Goal: Task Accomplishment & Management: Manage account settings

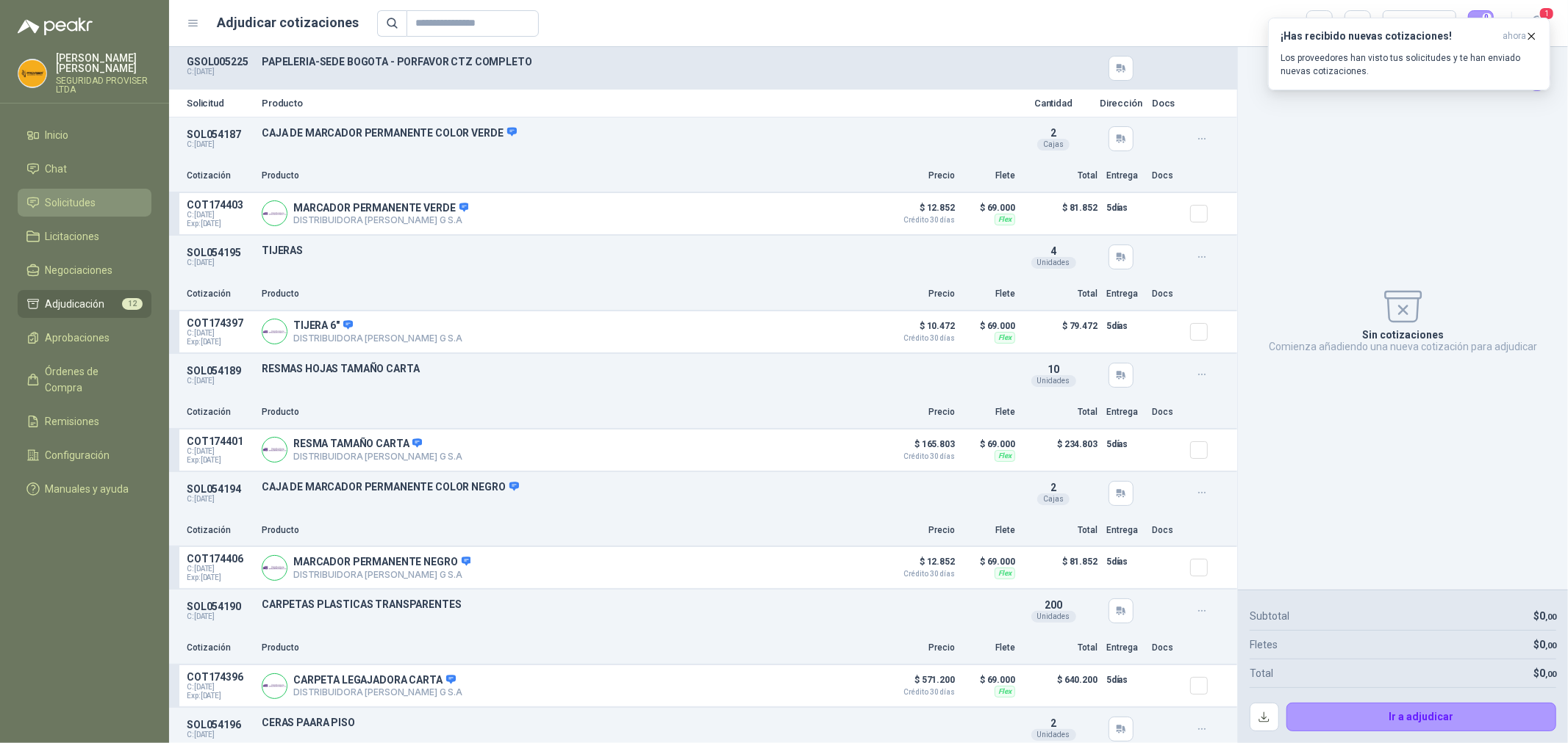
click at [72, 200] on span "Solicitudes" at bounding box center [71, 203] width 51 height 16
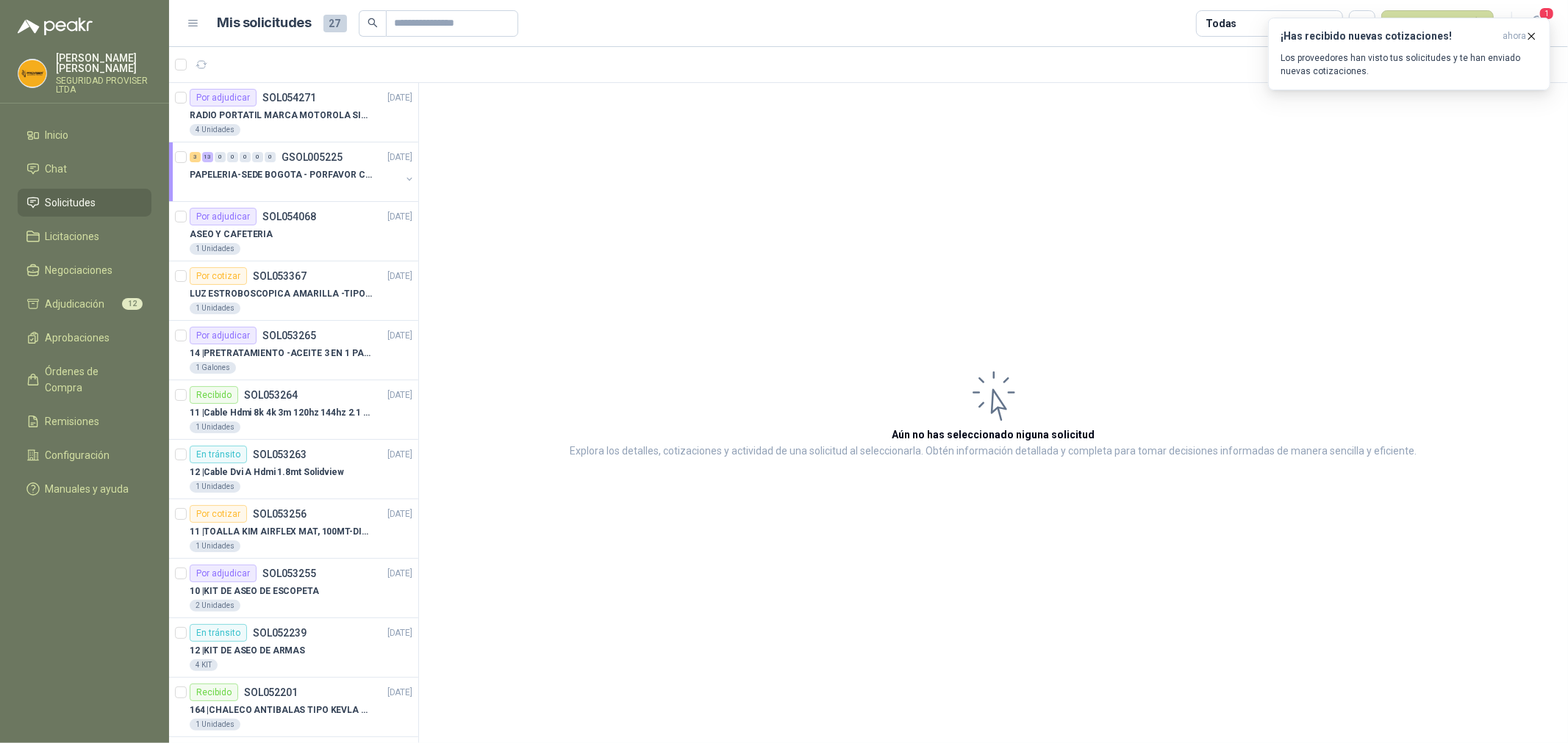
click at [105, 203] on li "Solicitudes" at bounding box center [84, 203] width 116 height 16
click at [298, 133] on div "4 Unidades" at bounding box center [300, 130] width 223 height 12
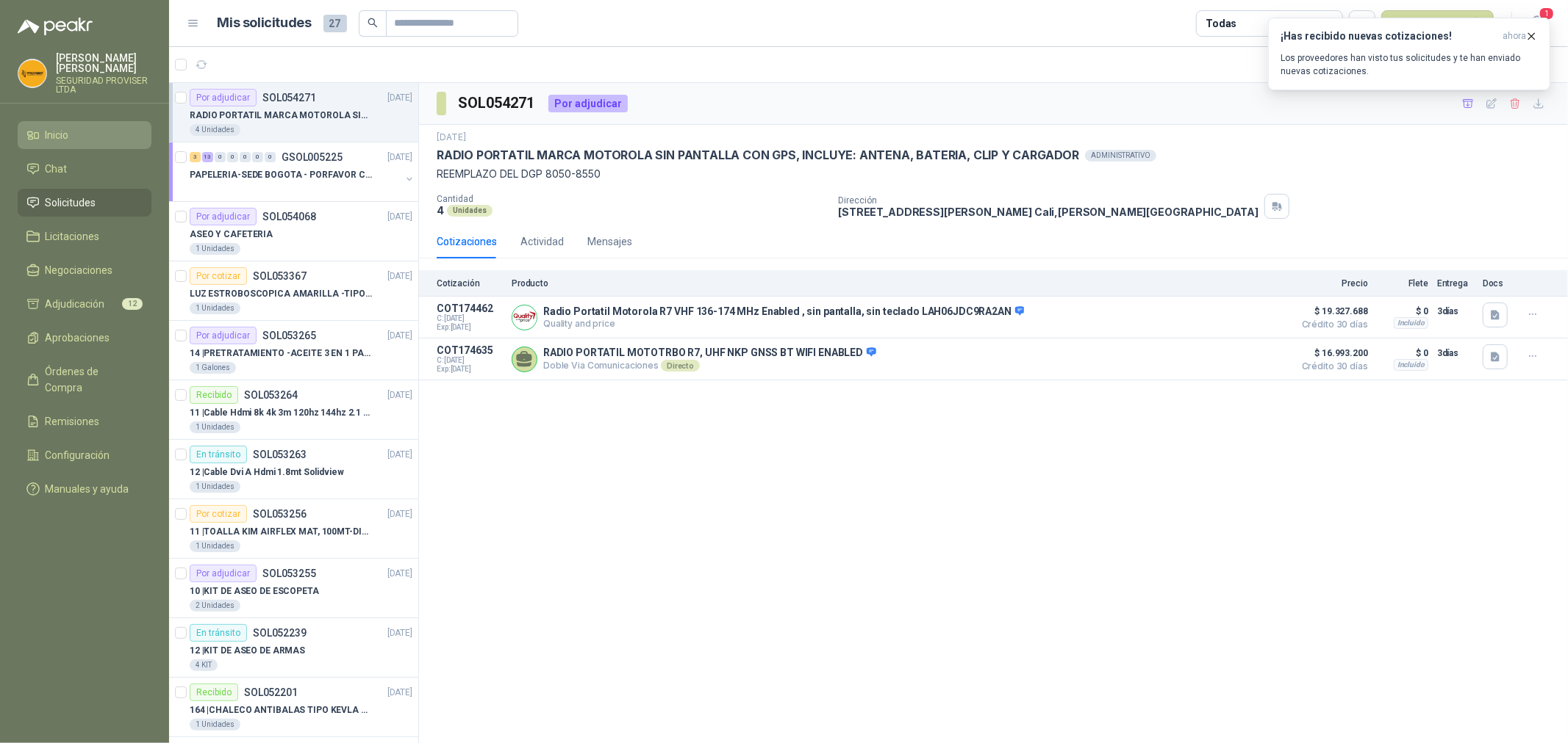
click at [101, 141] on li "Inicio" at bounding box center [84, 135] width 116 height 16
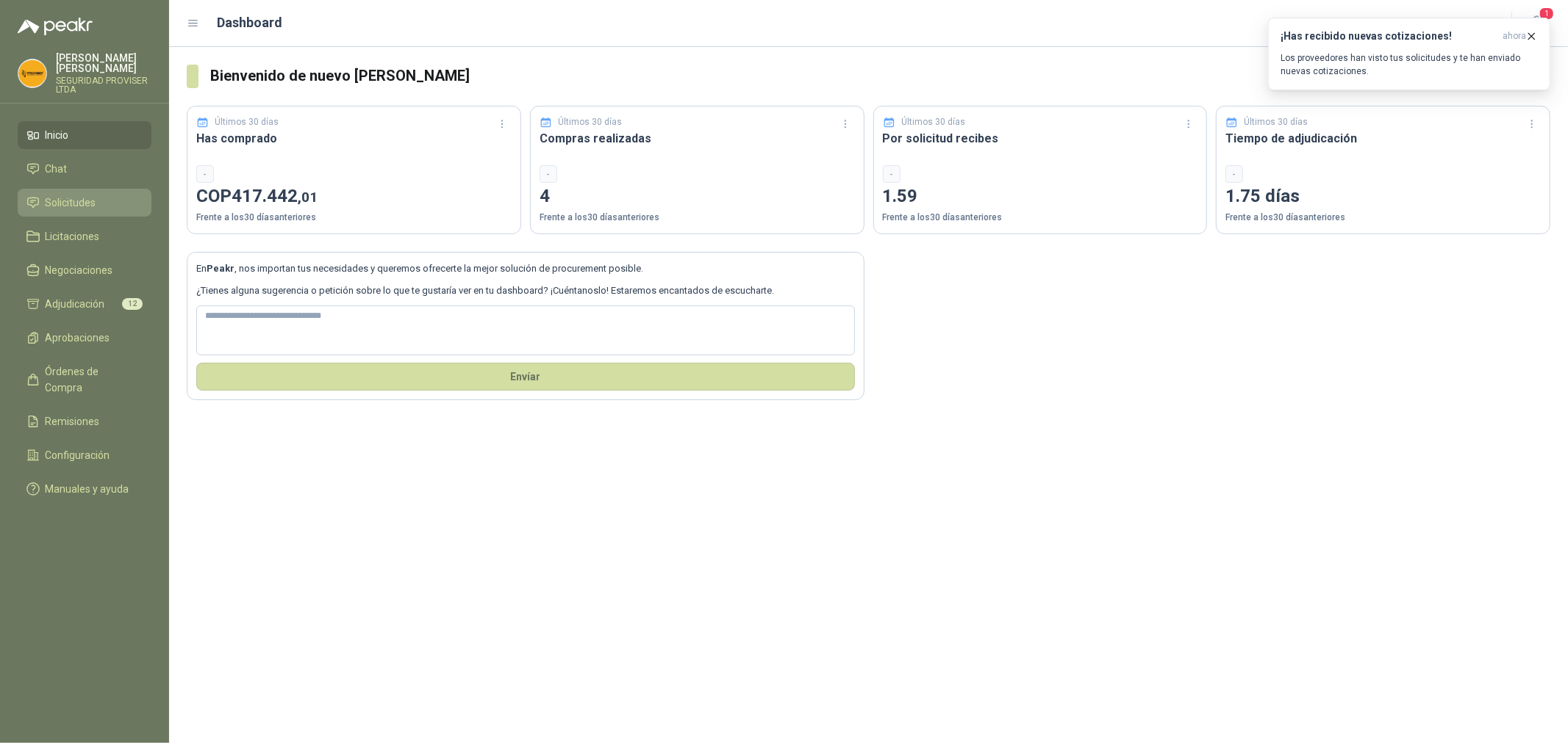
click at [89, 202] on span "Solicitudes" at bounding box center [71, 203] width 51 height 16
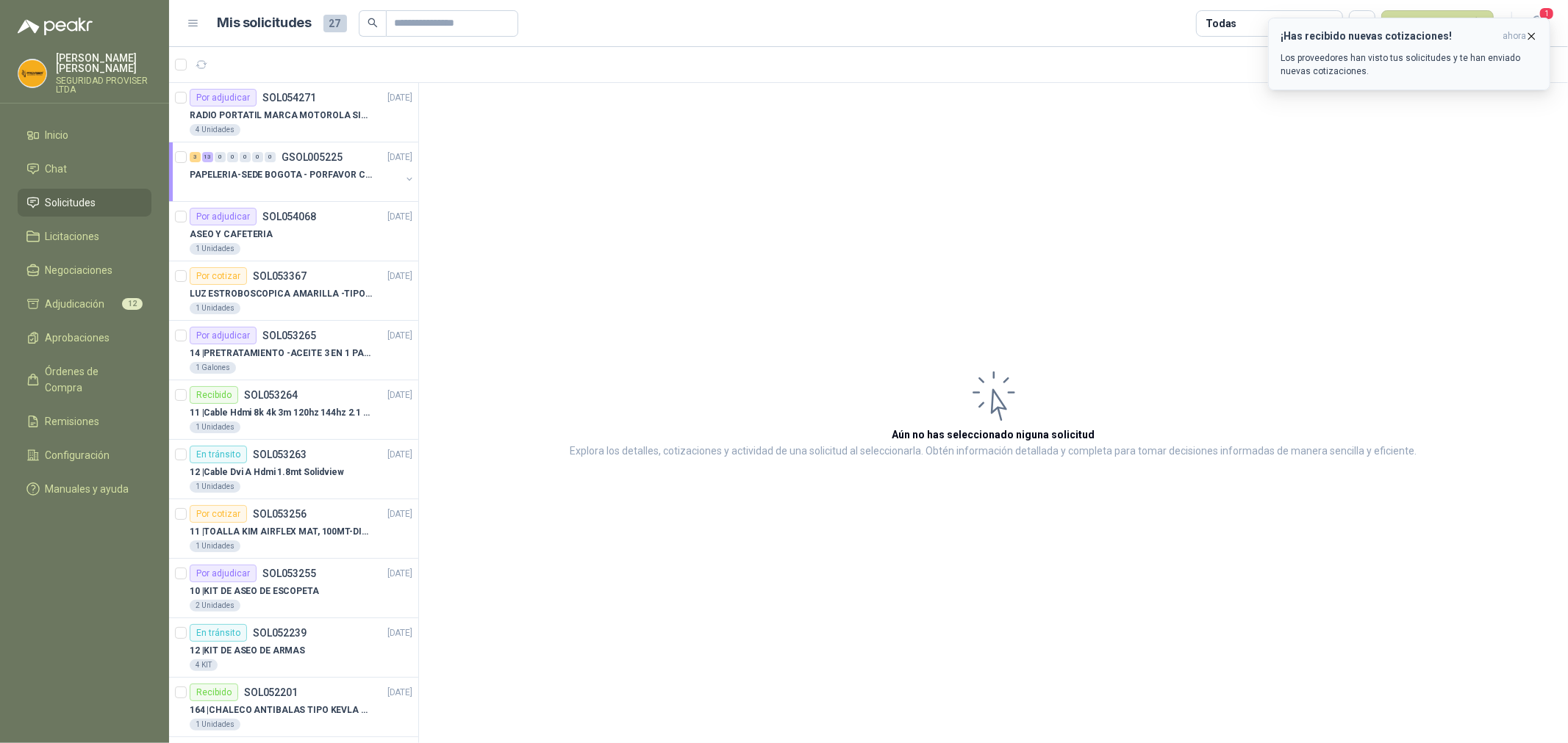
click at [1530, 36] on icon "button" at bounding box center [1531, 36] width 13 height 13
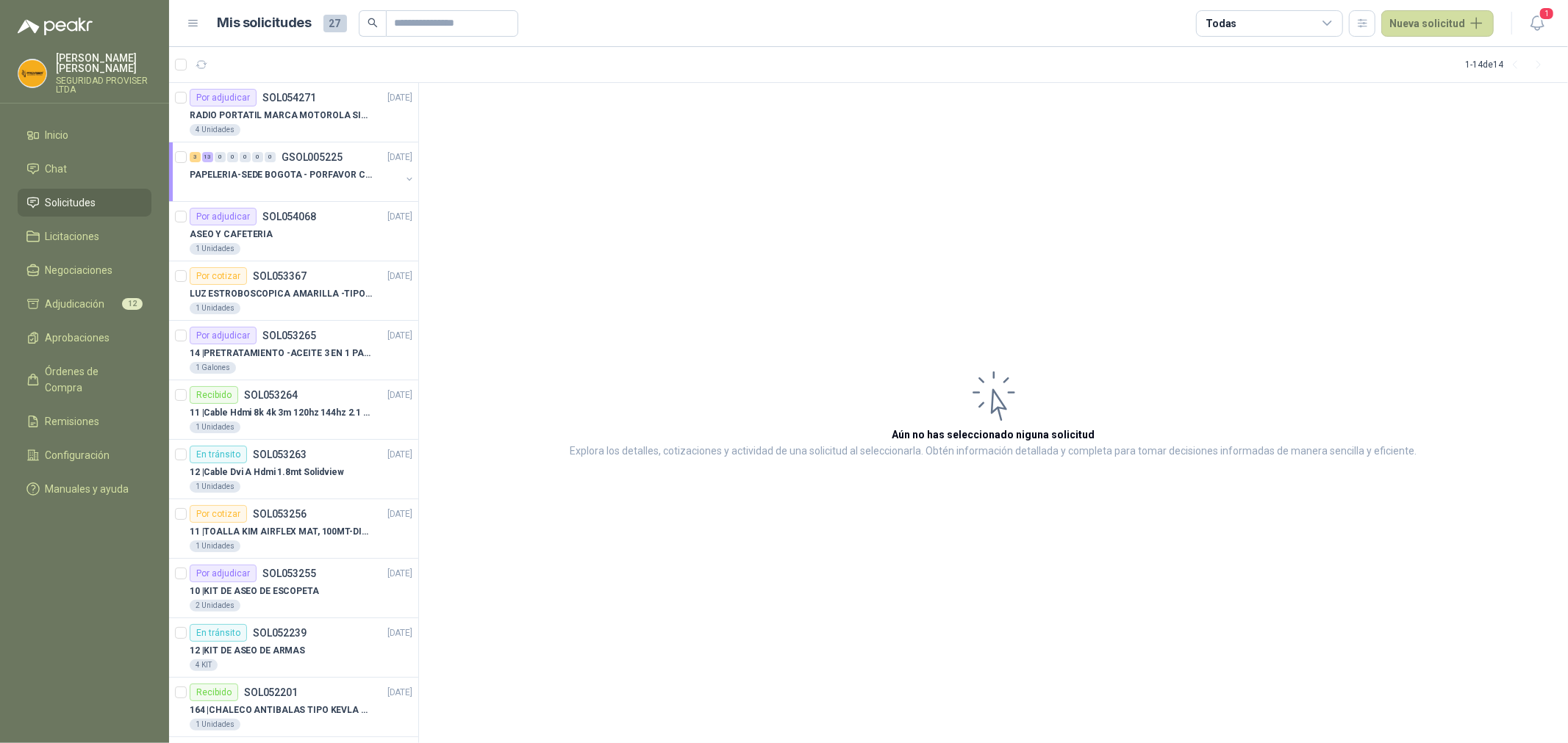
click at [1334, 17] on icon at bounding box center [1327, 23] width 13 height 13
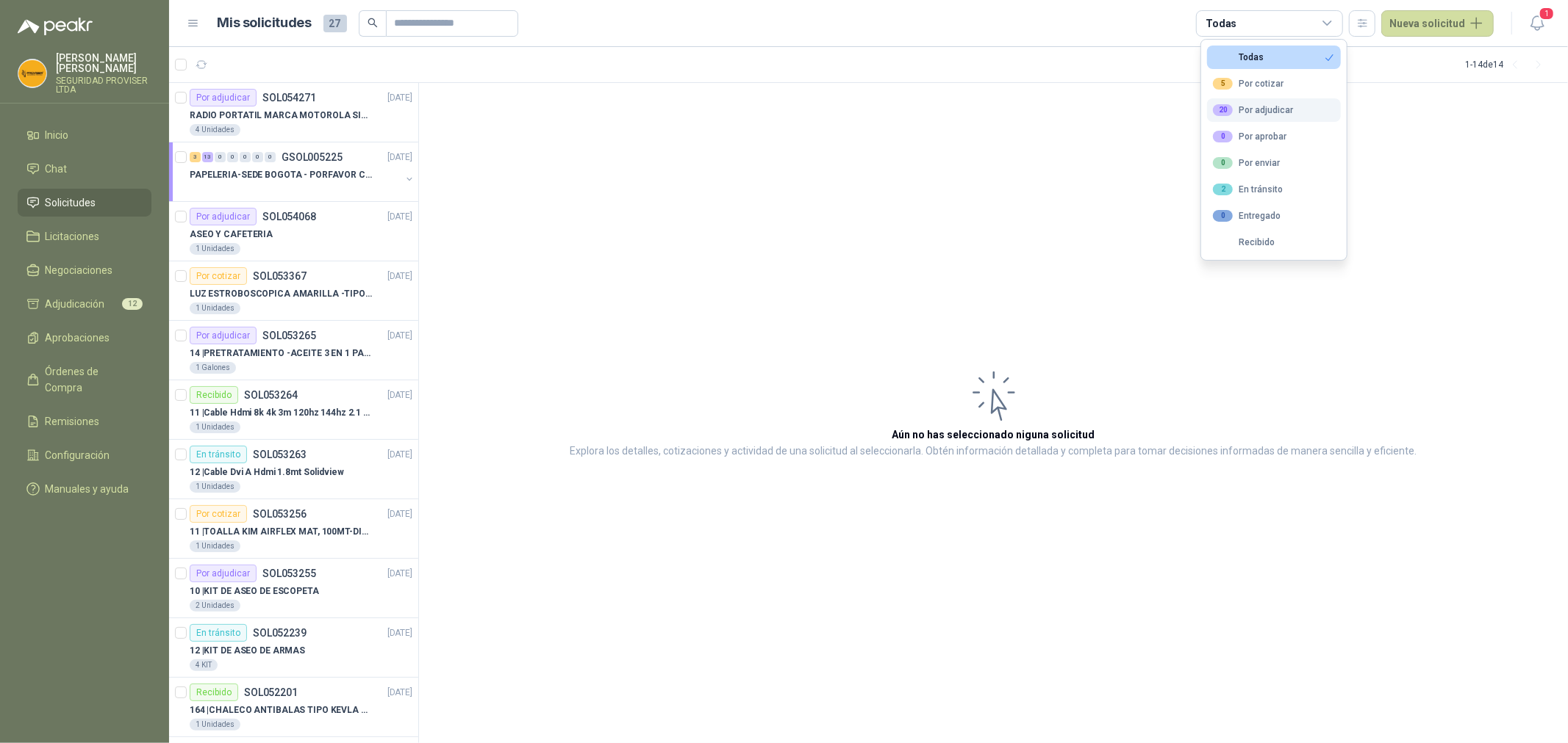
click at [1275, 114] on div "20 Por adjudicar" at bounding box center [1253, 110] width 80 height 12
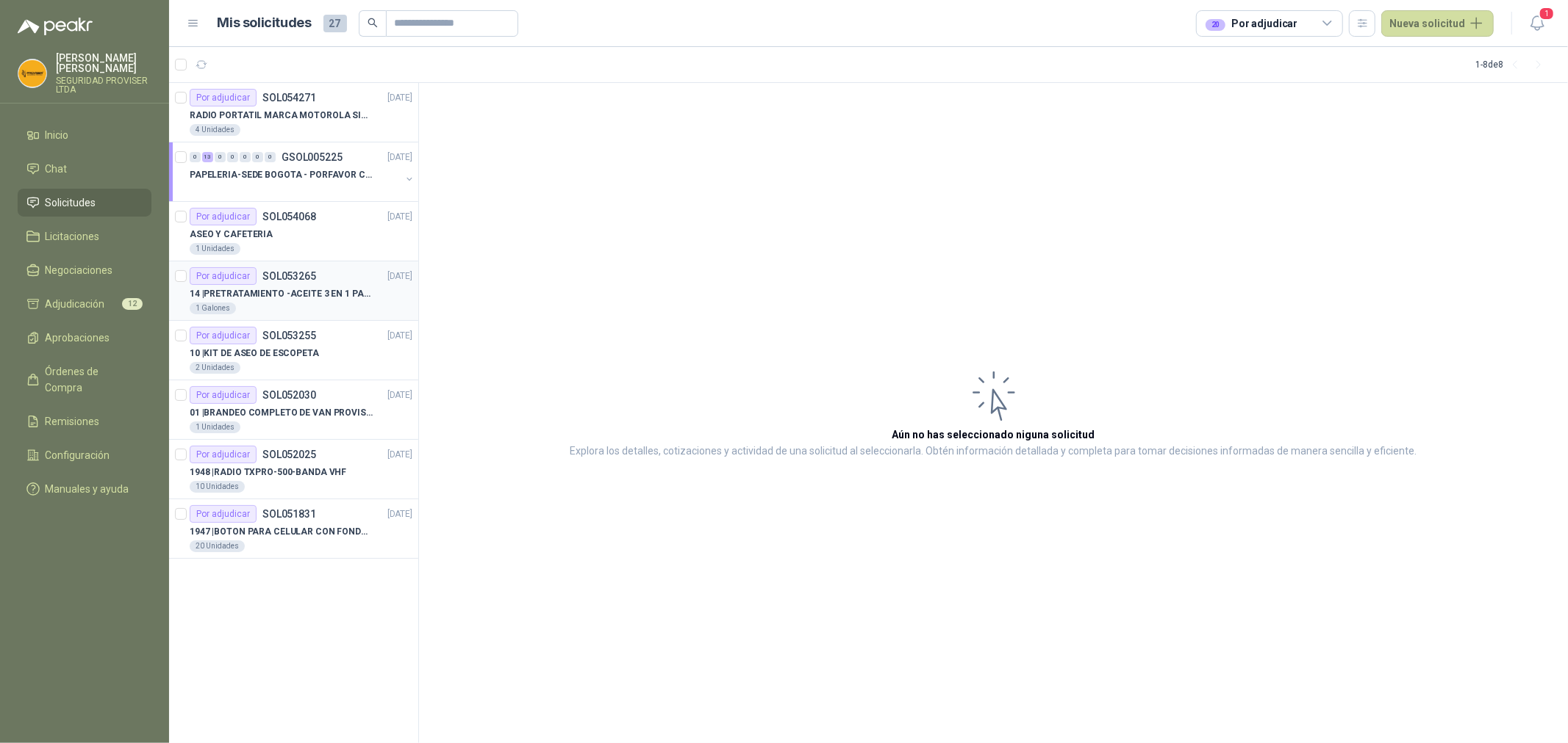
click at [329, 280] on div "Por adjudicar SOL053265 [DATE]" at bounding box center [300, 276] width 223 height 18
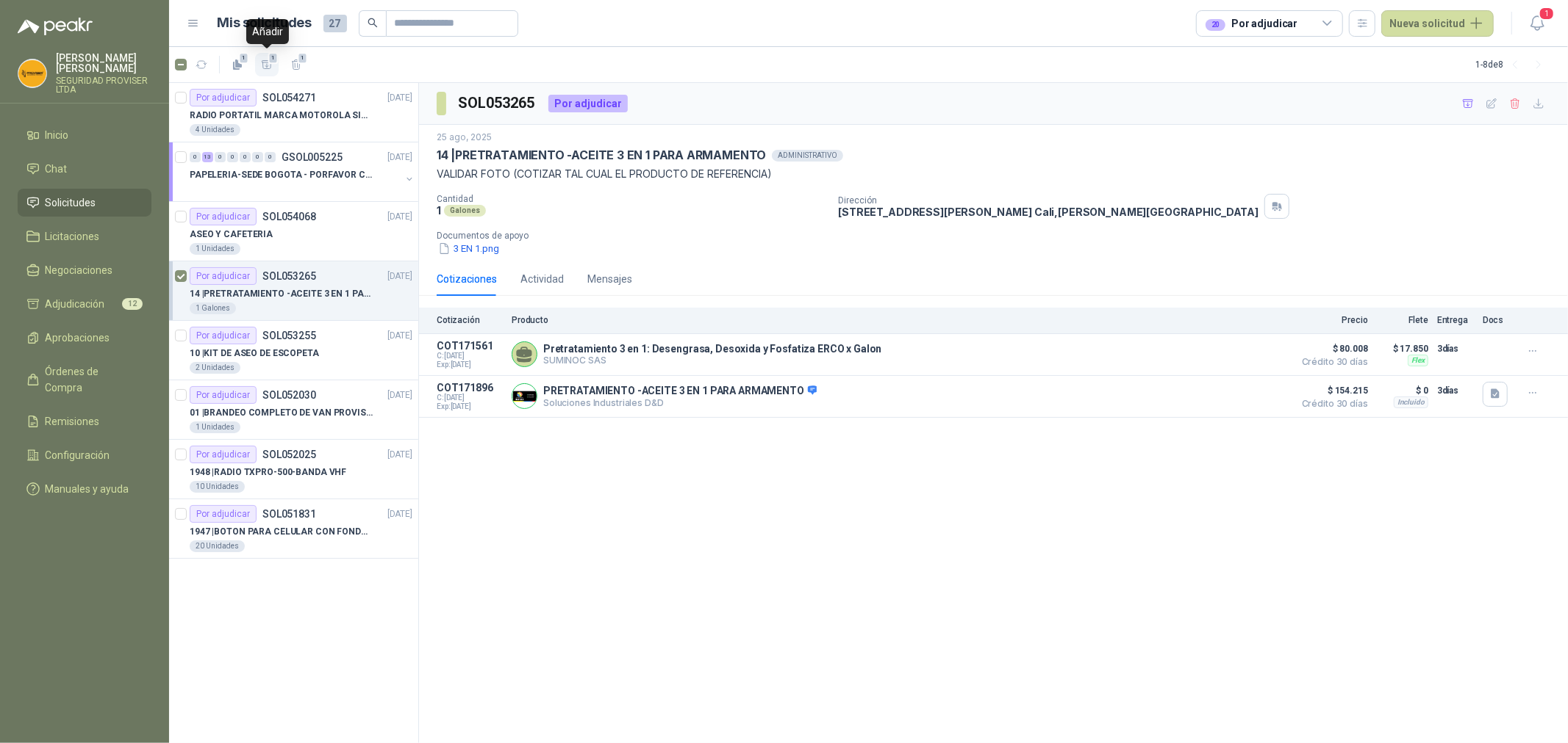
click at [267, 64] on icon "button" at bounding box center [267, 64] width 10 height 8
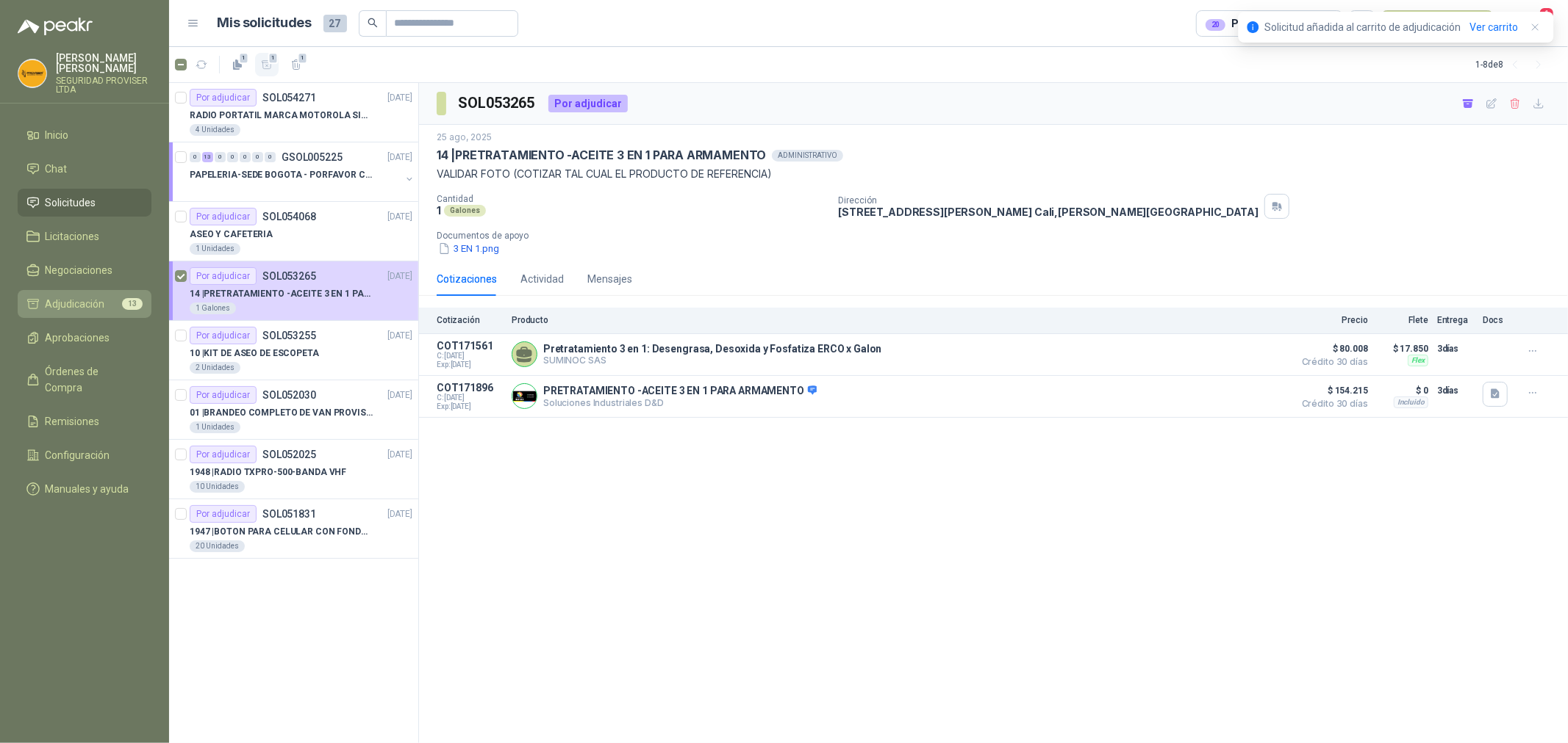
click at [81, 307] on span "Adjudicación" at bounding box center [75, 304] width 60 height 16
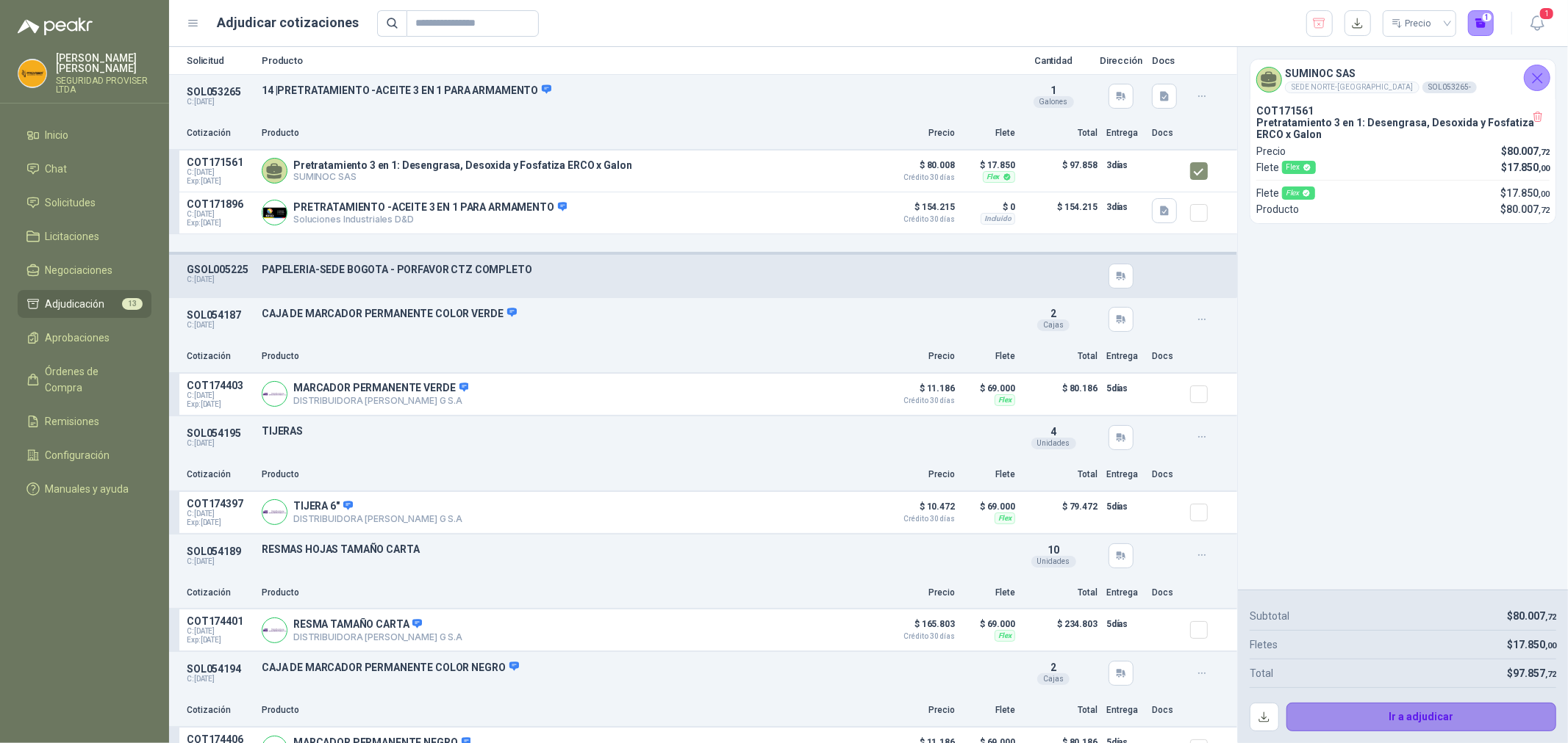
click at [1418, 718] on button "Ir a adjudicar" at bounding box center [1421, 718] width 271 height 29
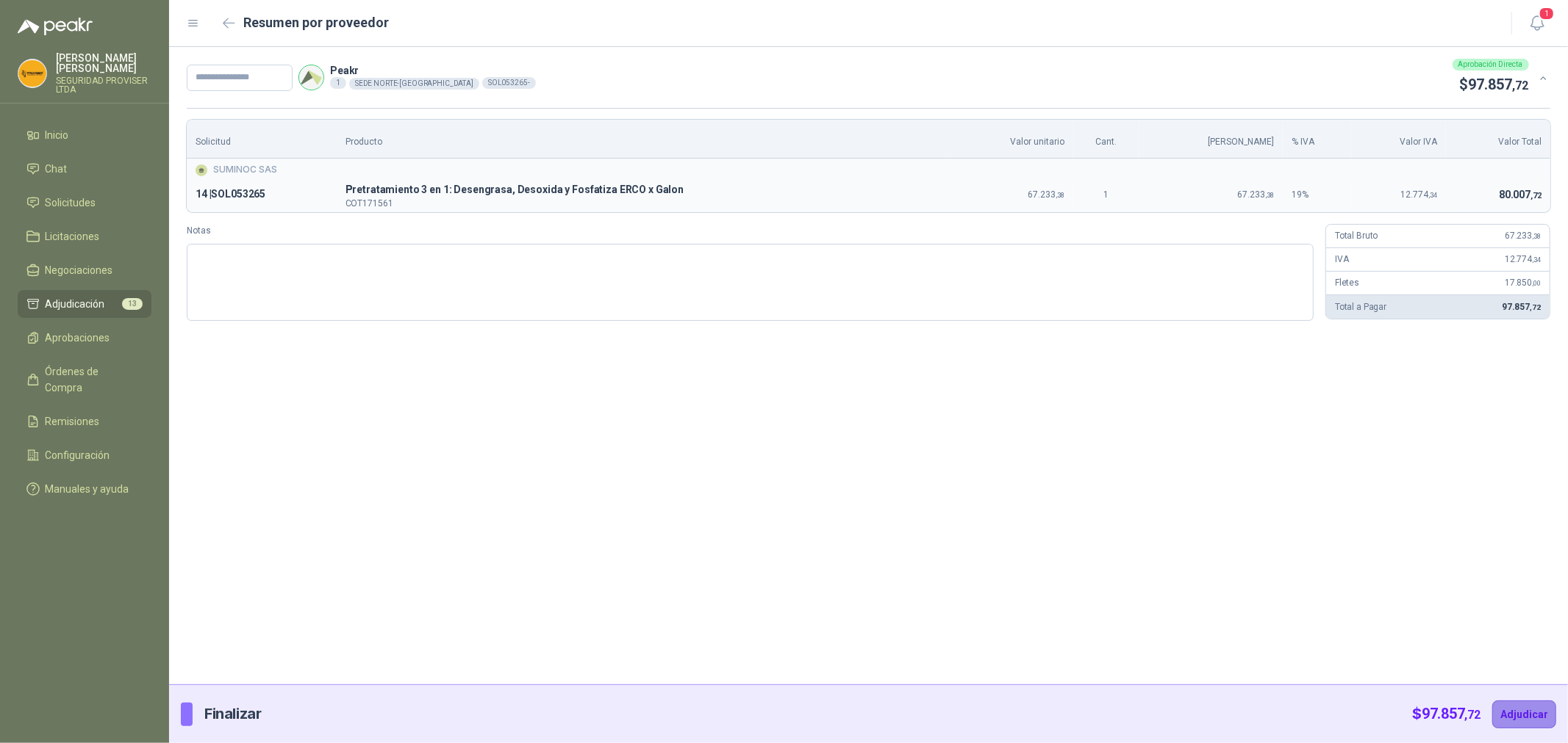
click at [1524, 714] on button "Adjudicar" at bounding box center [1523, 715] width 64 height 27
type input "***"
click at [1519, 714] on button "Adjudicar" at bounding box center [1523, 715] width 64 height 27
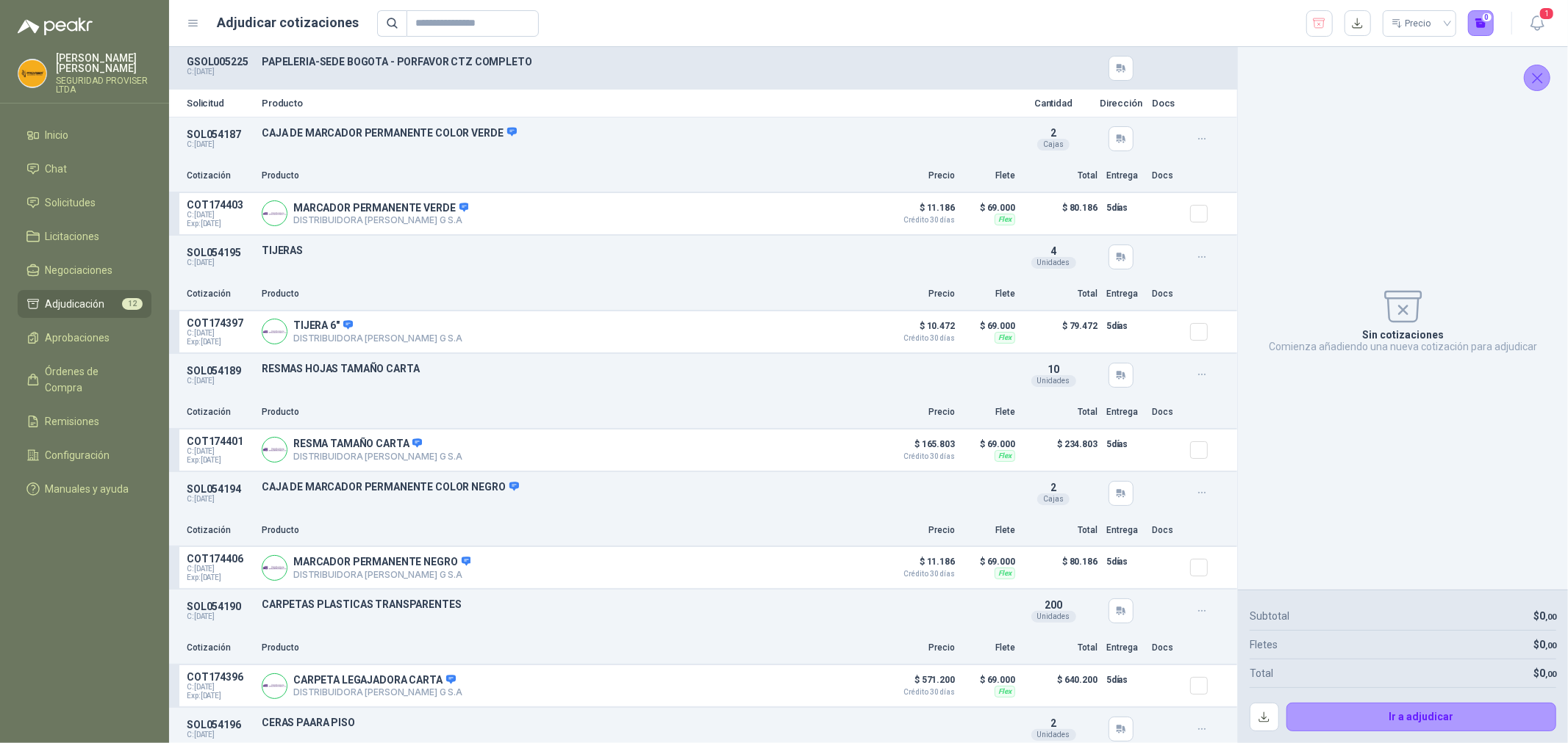
click at [1539, 78] on icon "Cerrar" at bounding box center [1538, 78] width 10 height 10
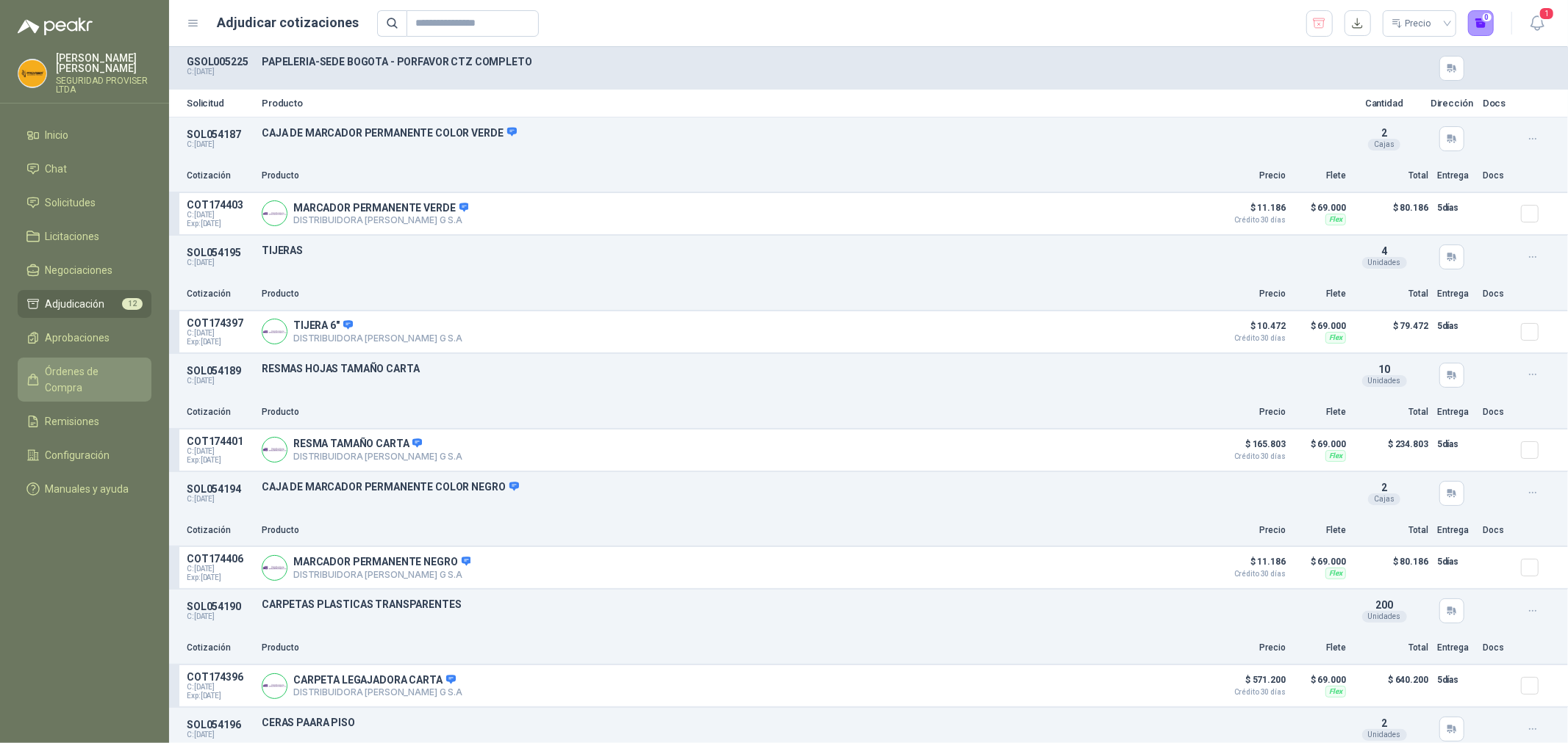
click at [119, 371] on span "Órdenes de Compra" at bounding box center [91, 379] width 92 height 32
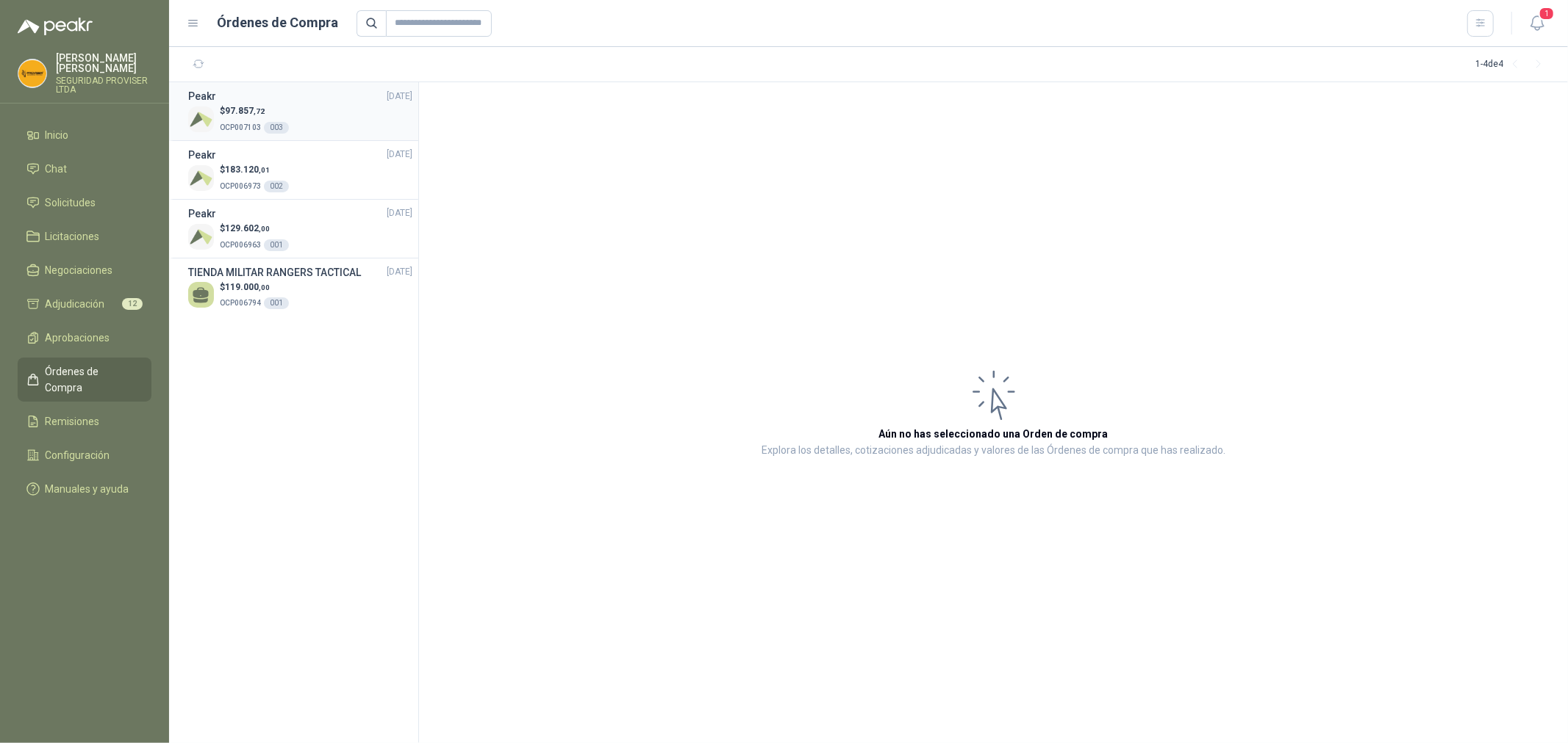
click at [324, 136] on li "Peakr [DATE] $ 97.857 ,72 OCP007103 003" at bounding box center [293, 112] width 249 height 59
click at [317, 122] on div "$ 97.857 ,72 OCP007103 003" at bounding box center [300, 119] width 225 height 30
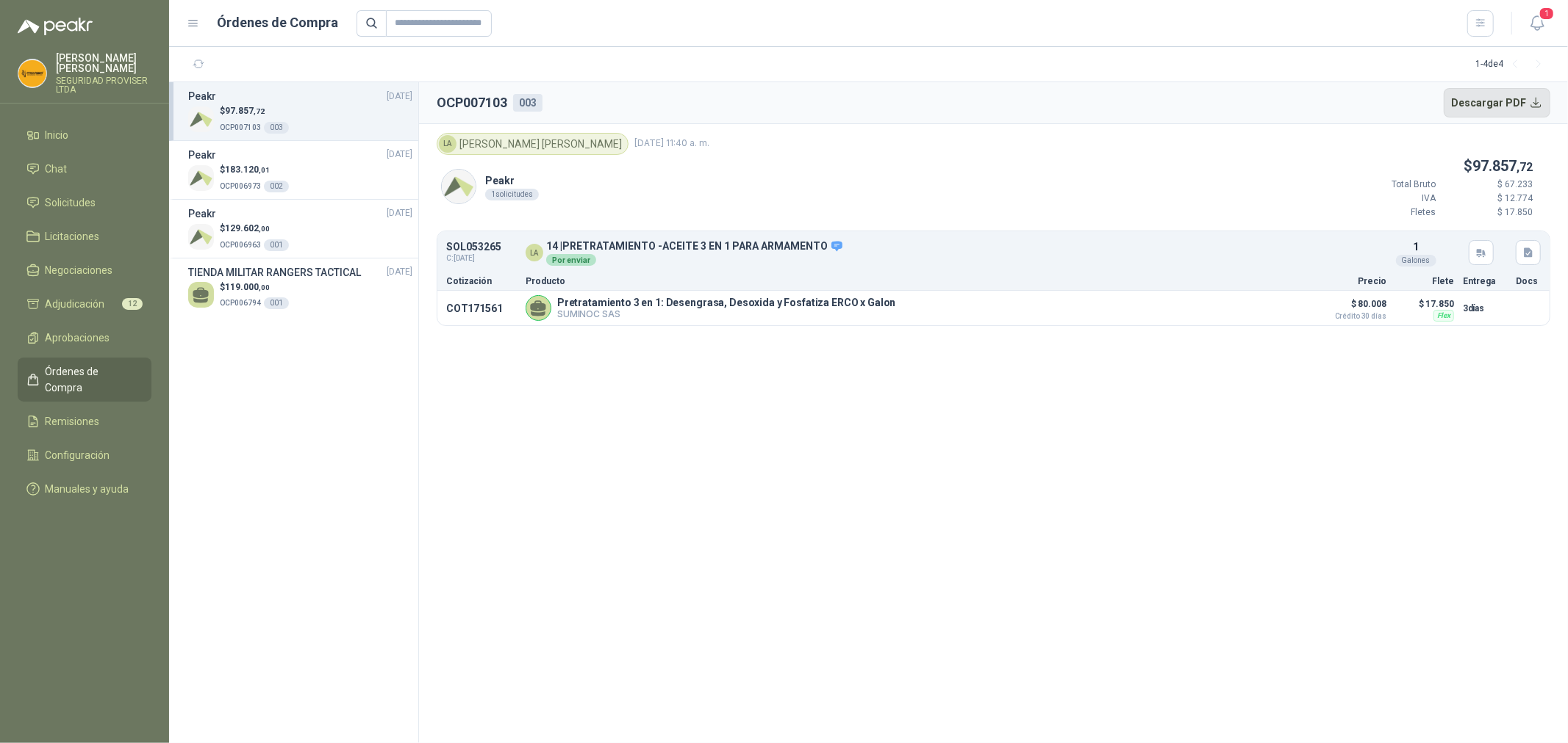
click at [1530, 93] on button "Descargar PDF" at bounding box center [1496, 103] width 107 height 29
click at [1500, 103] on button "Descargar PDF" at bounding box center [1496, 103] width 107 height 29
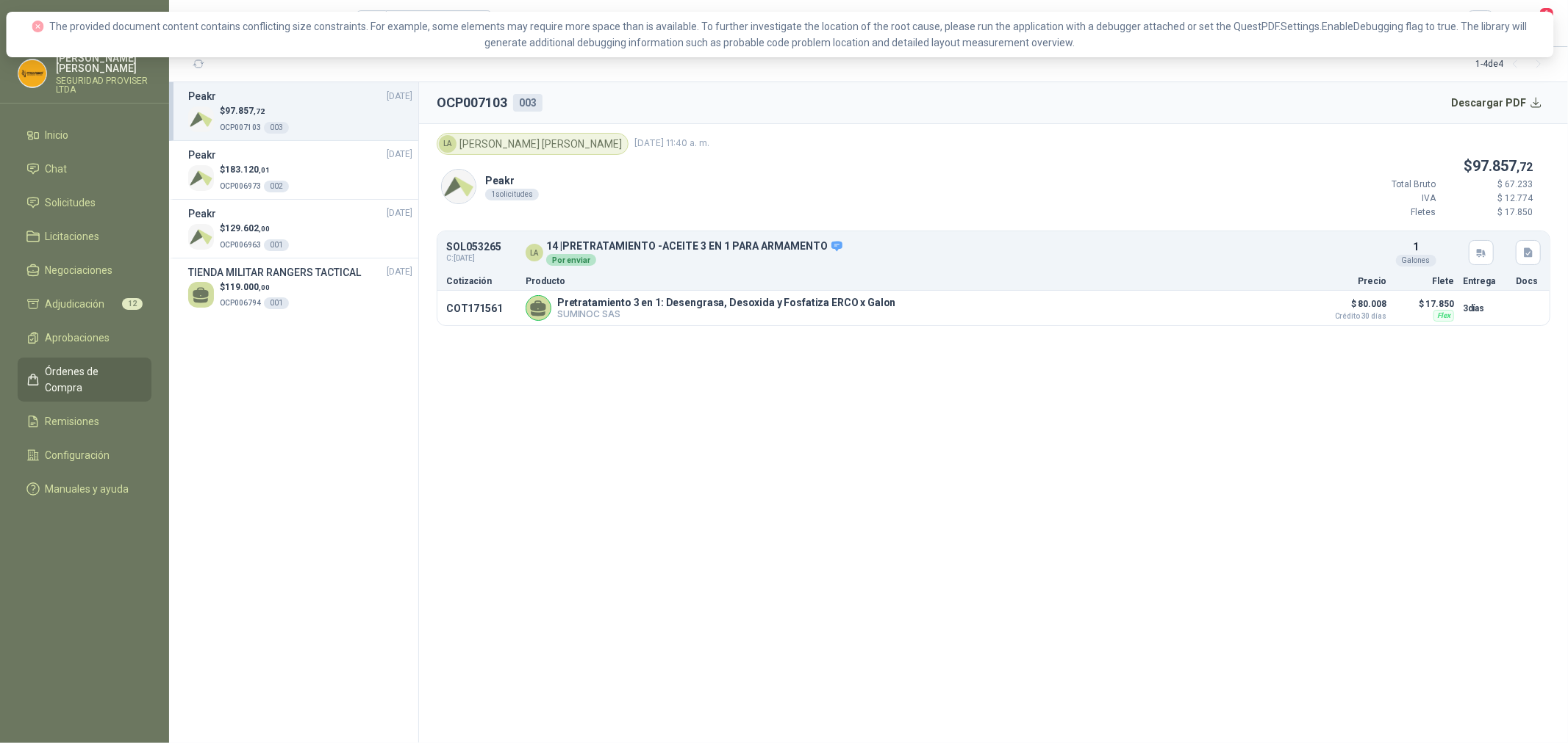
click at [672, 379] on section "OCP007103 003 Descargar PDF LA [PERSON_NAME] [DATE] 11:40 a. m. Peakr 1 solicit…" at bounding box center [992, 413] width 1148 height 661
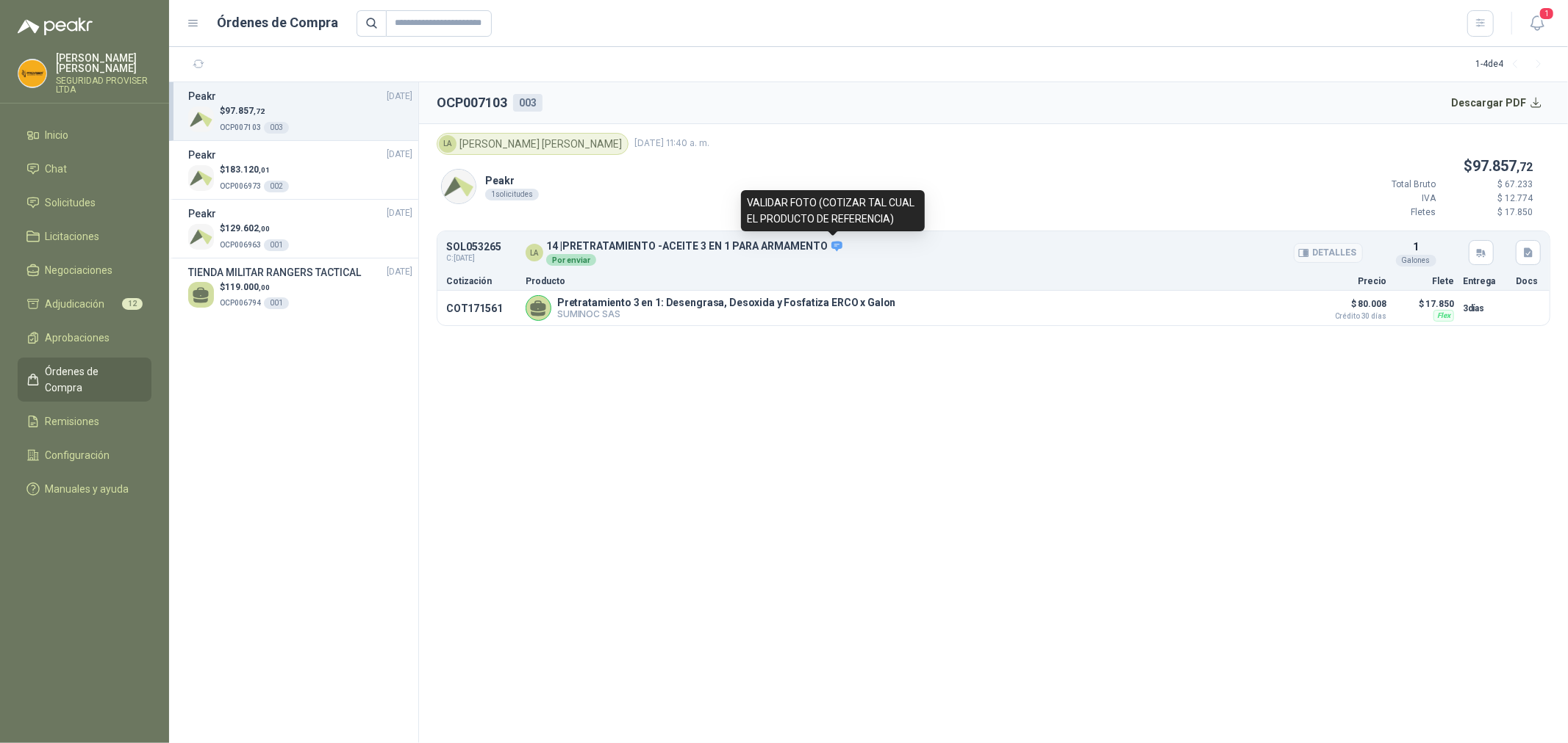
click at [832, 246] on icon at bounding box center [836, 246] width 13 height 13
click at [1530, 255] on icon "button" at bounding box center [1528, 253] width 9 height 10
click at [1497, 219] on button "3 EN 1.png" at bounding box center [1498, 221] width 64 height 16
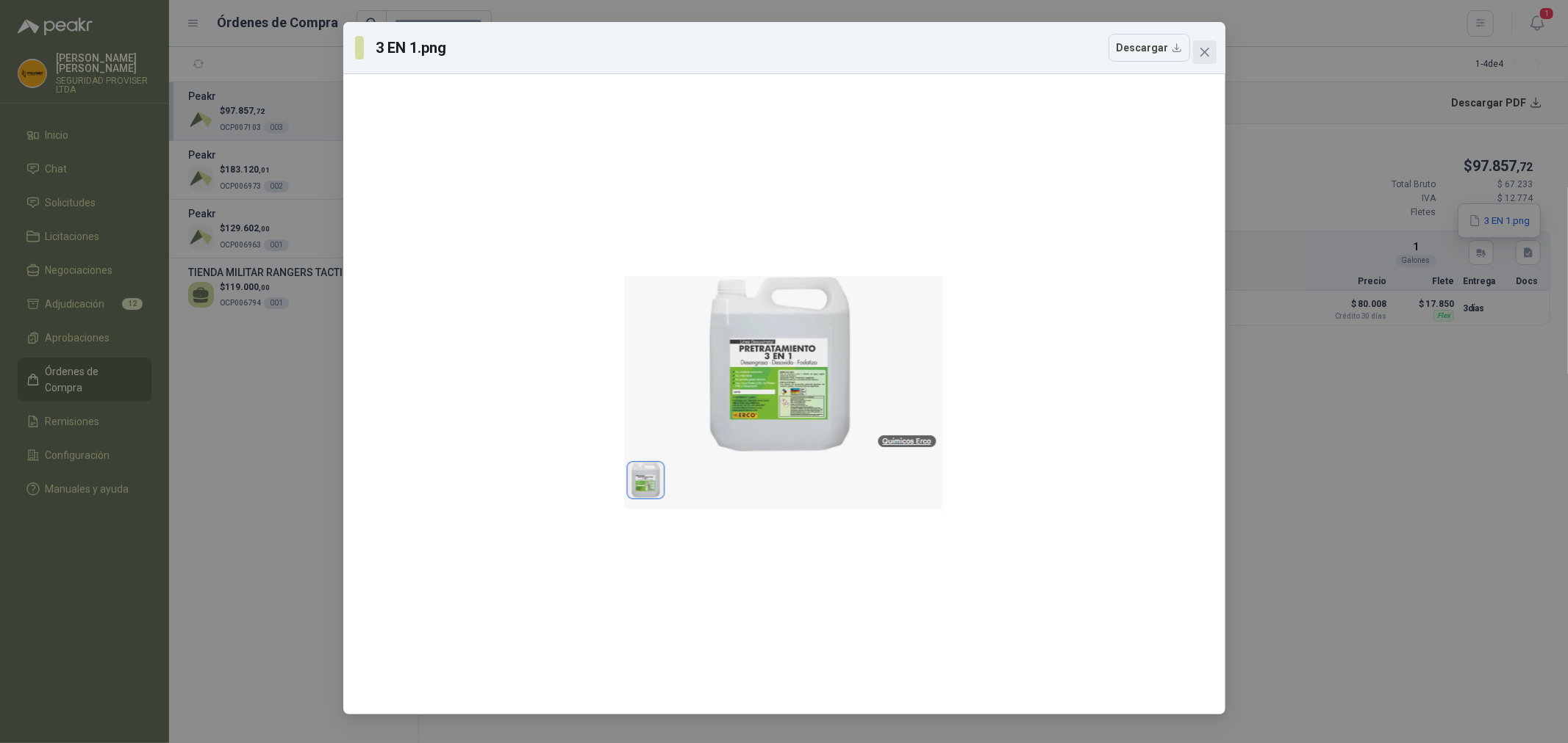
click at [1207, 45] on button "Close" at bounding box center [1204, 52] width 24 height 24
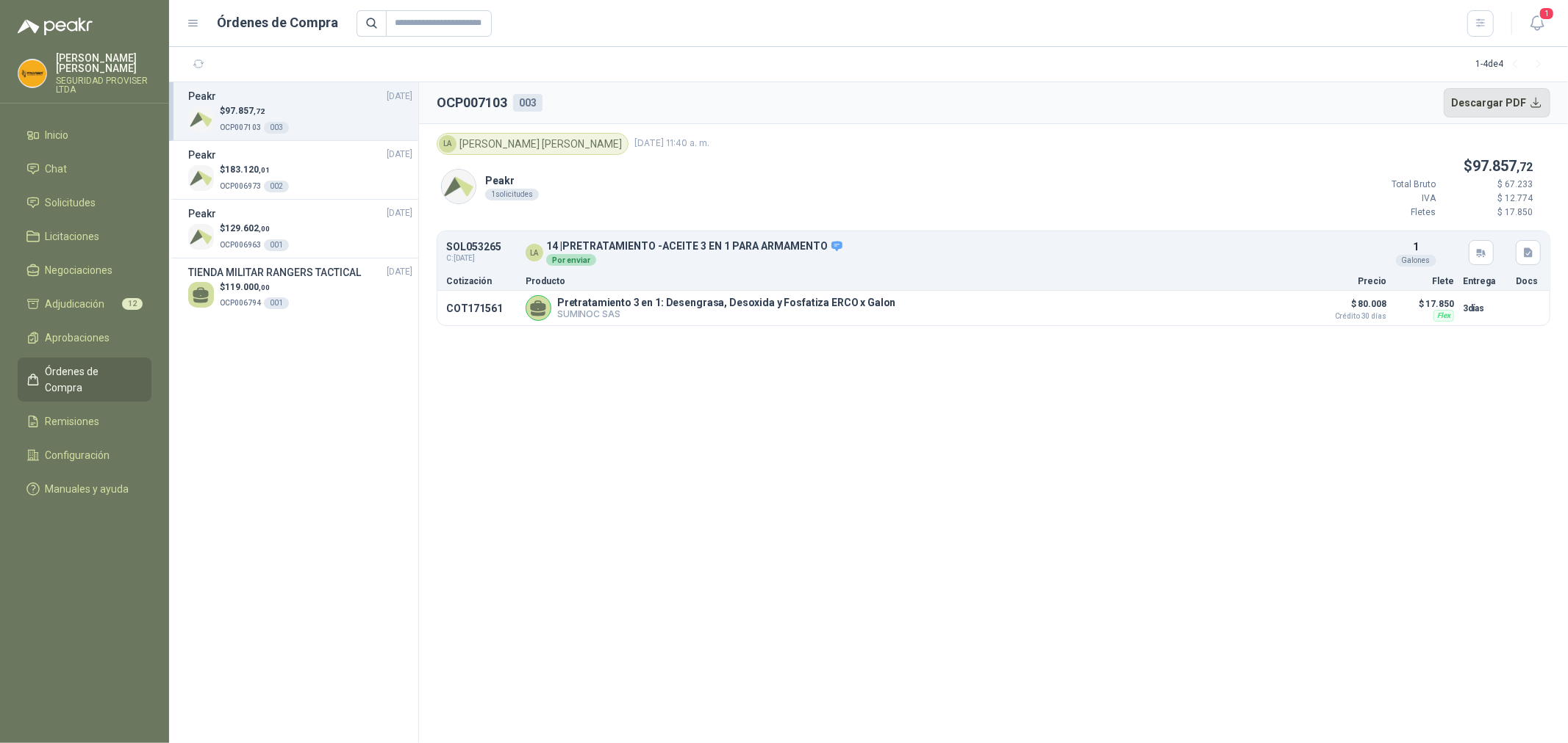
click at [1518, 99] on button "Descargar PDF" at bounding box center [1496, 103] width 107 height 29
click at [1530, 104] on button "Descargar PDF" at bounding box center [1496, 103] width 107 height 29
click at [94, 201] on span "Solicitudes" at bounding box center [71, 203] width 51 height 16
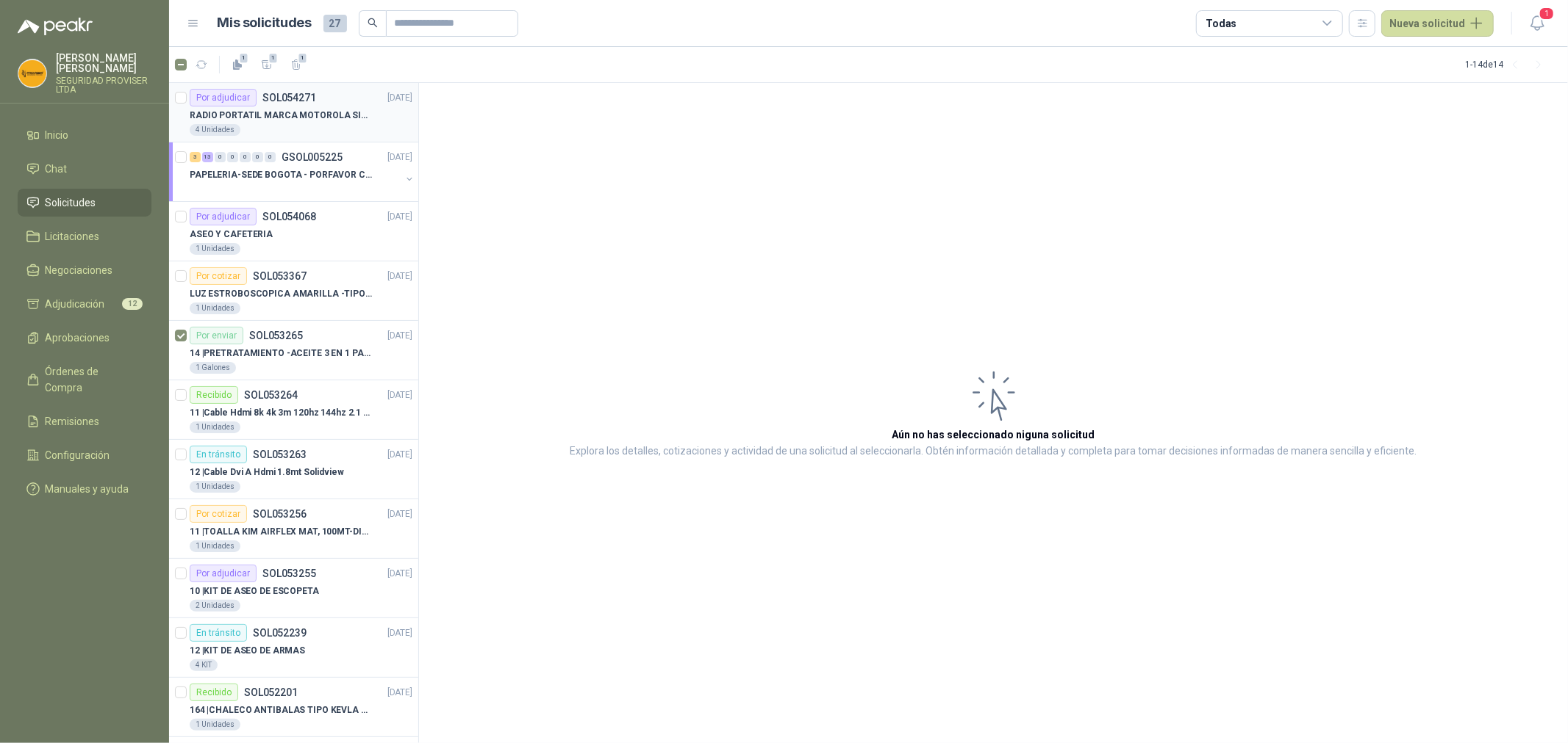
click at [350, 130] on div "4 Unidades" at bounding box center [300, 130] width 223 height 12
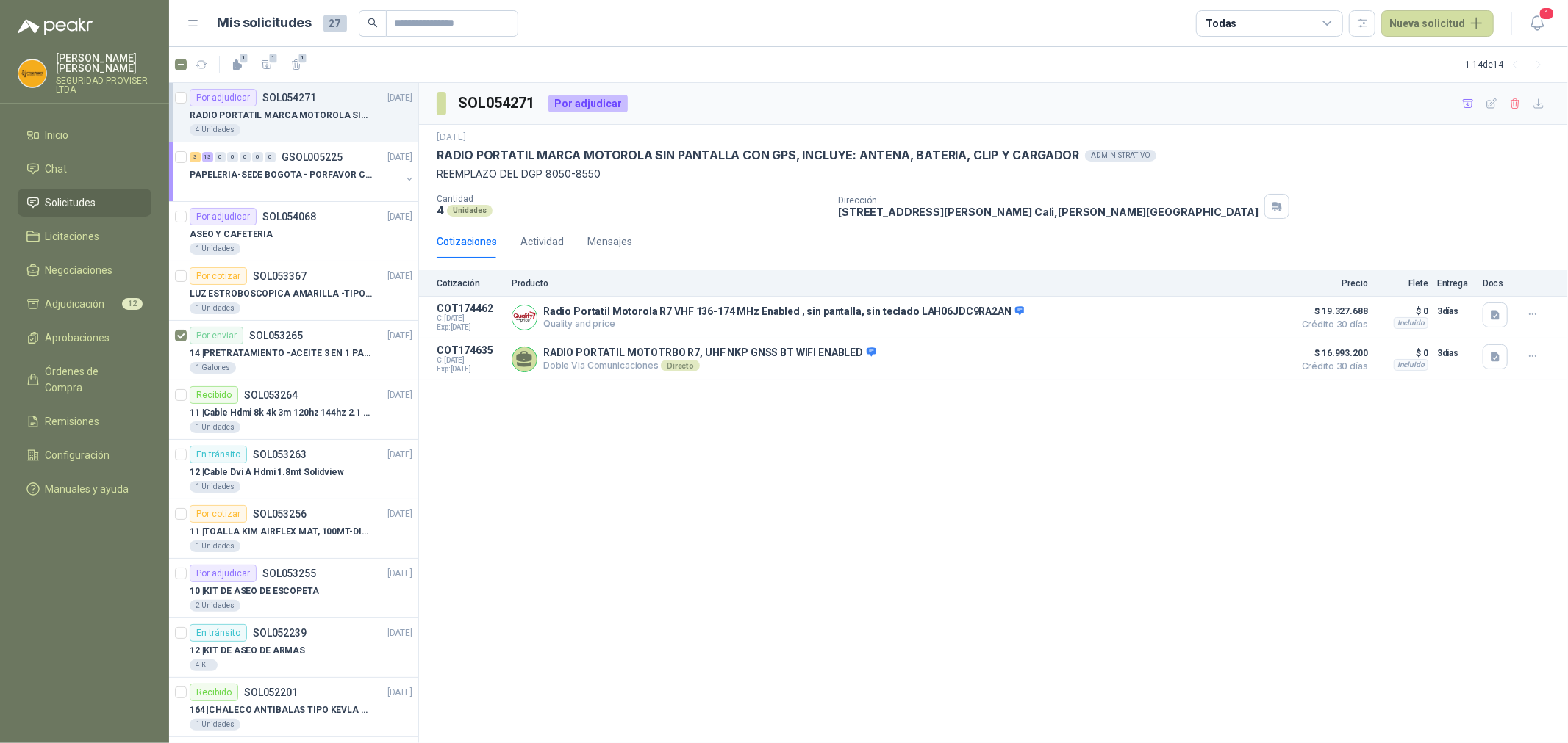
click at [1334, 24] on icon at bounding box center [1327, 23] width 13 height 13
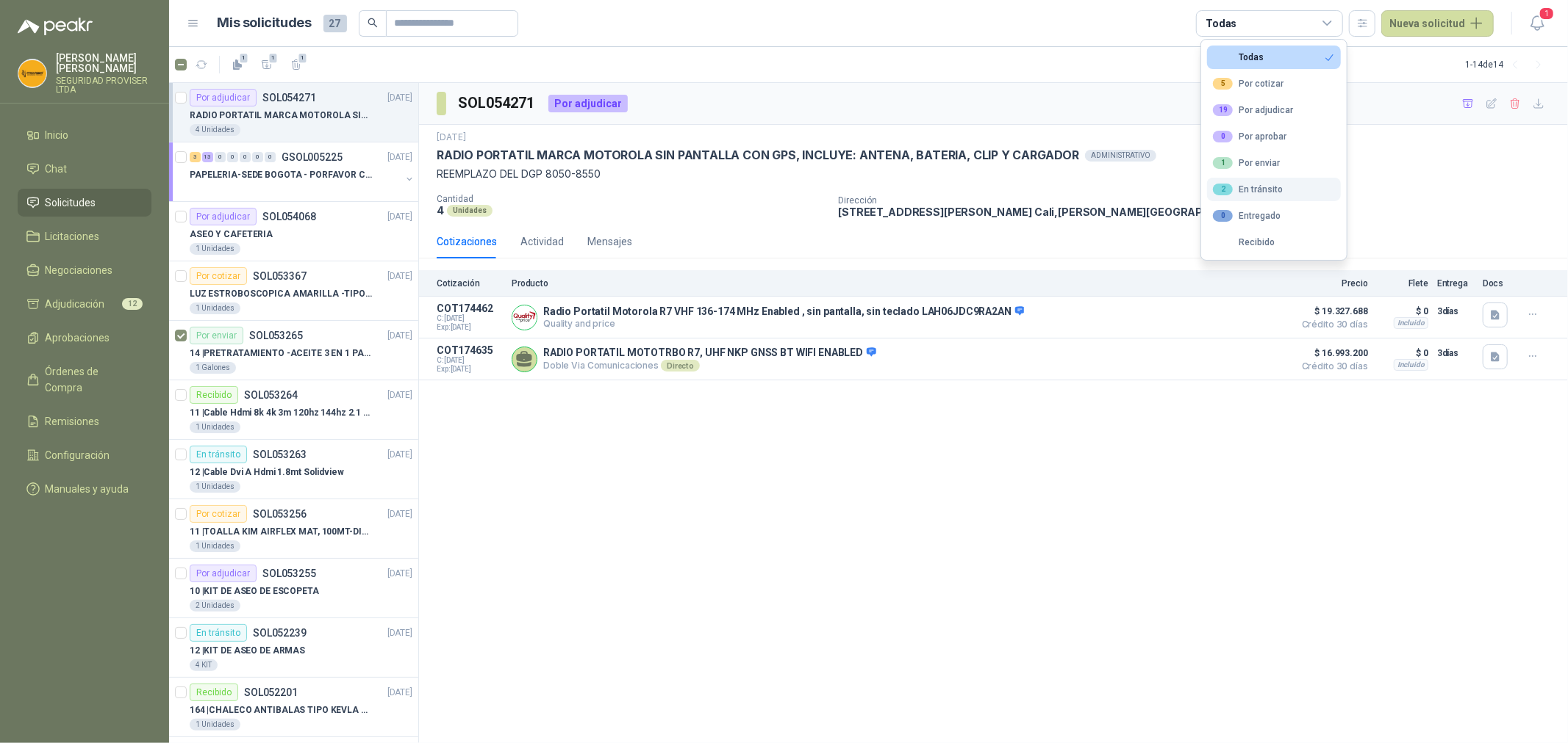
click at [1285, 189] on button "2 En tránsito" at bounding box center [1274, 189] width 133 height 24
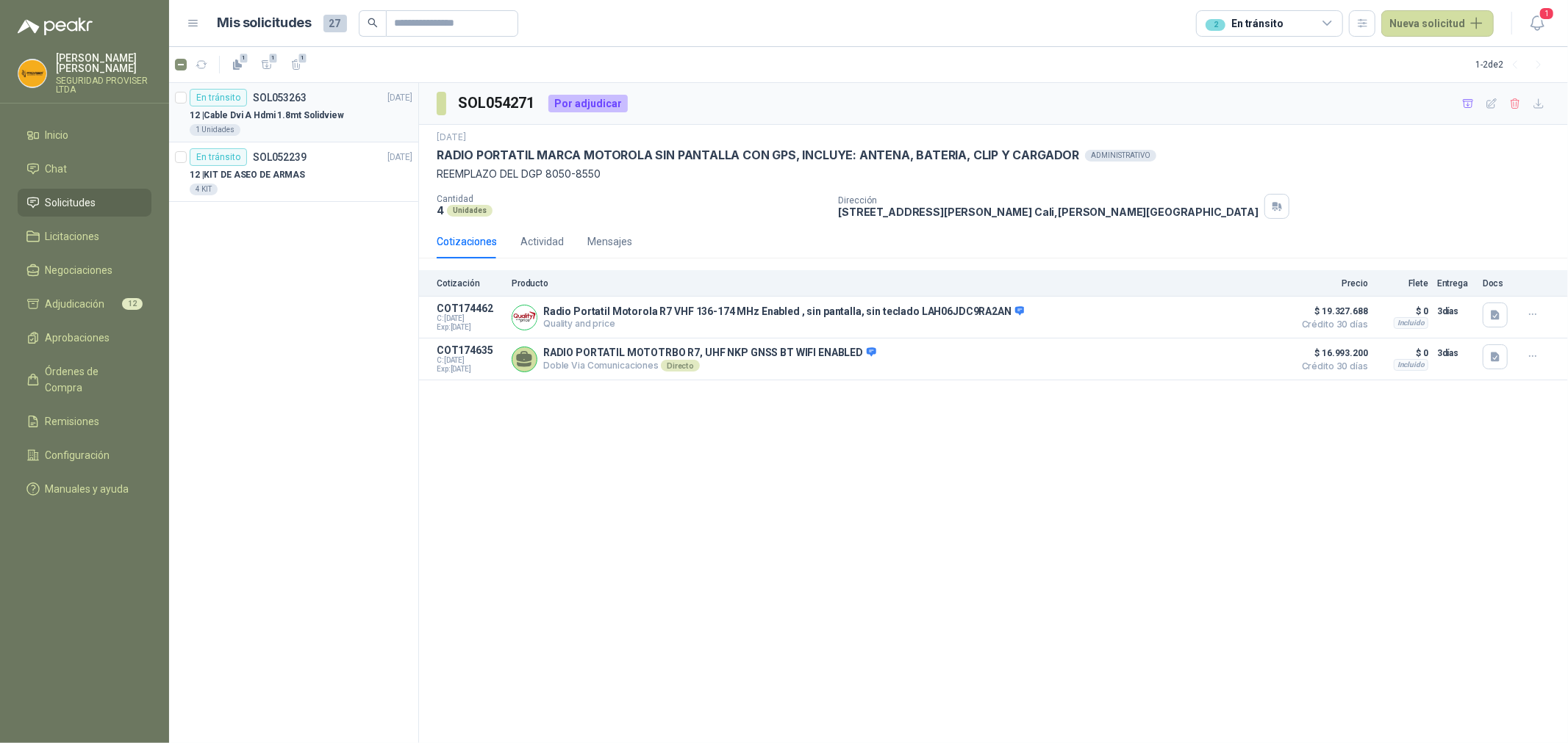
click at [338, 115] on div "12 | Cable Dvi A Hdmi 1.8mt Solidview" at bounding box center [300, 116] width 223 height 18
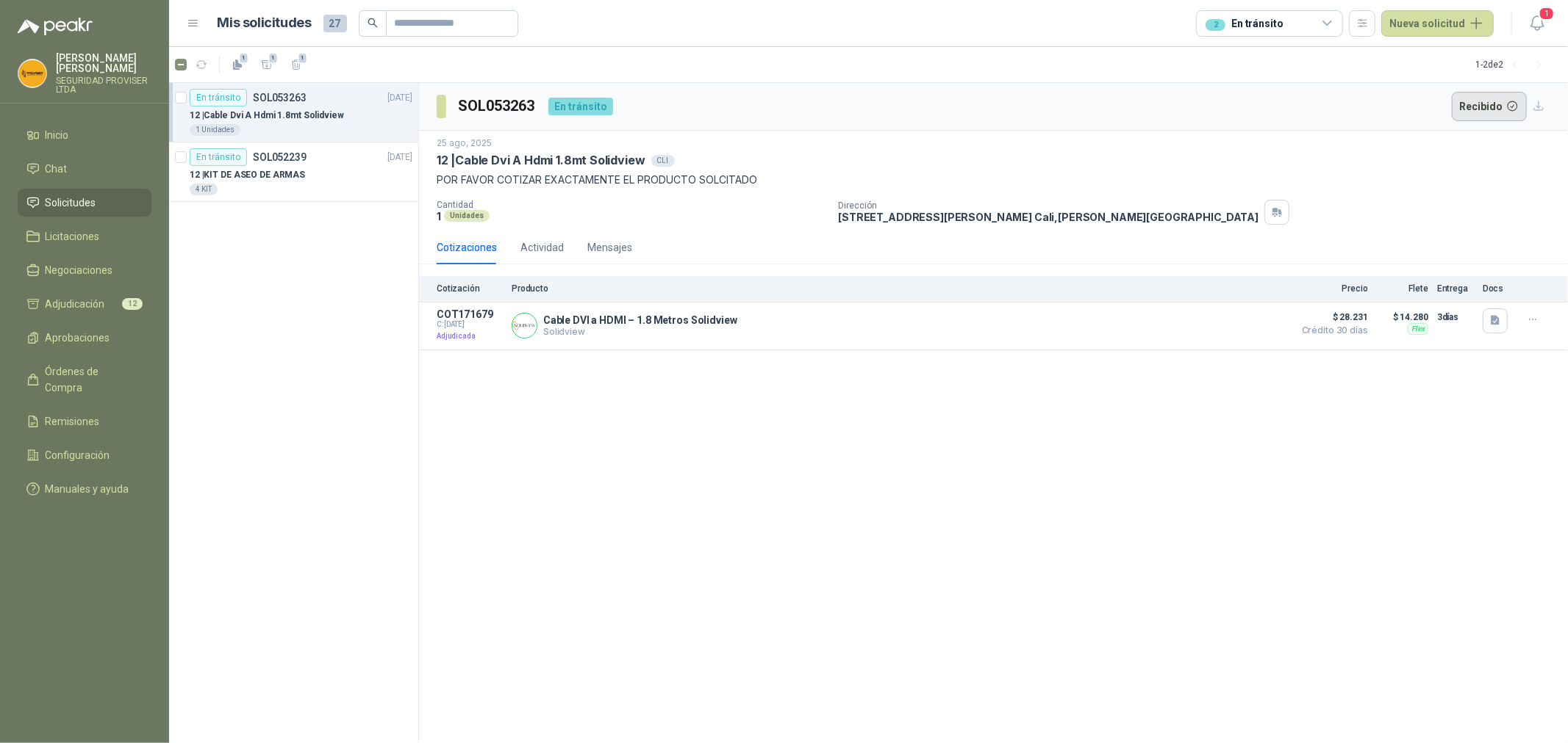
click at [1511, 104] on button "Recibido" at bounding box center [1489, 107] width 76 height 29
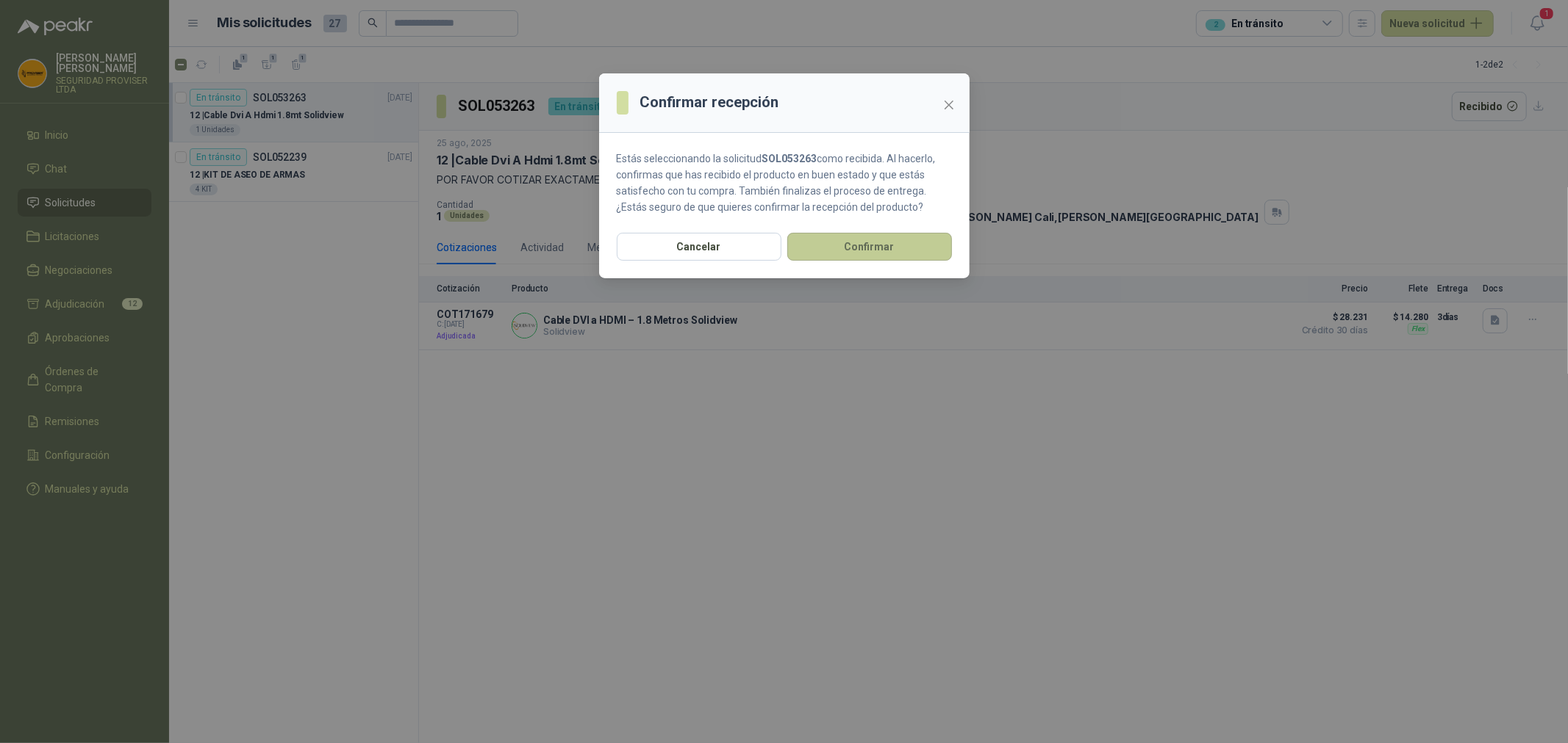
click at [873, 244] on button "Confirmar" at bounding box center [870, 247] width 165 height 27
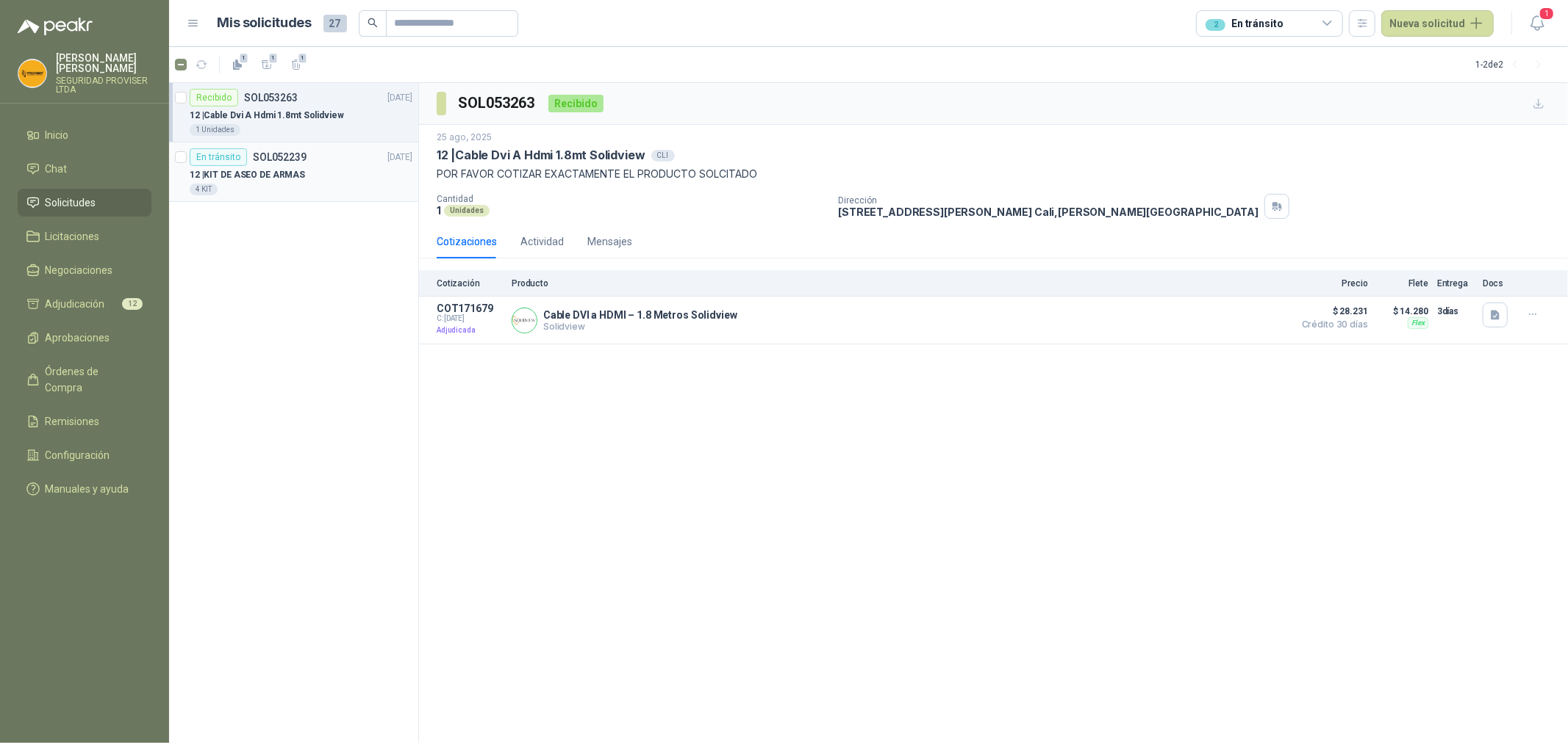
click at [336, 173] on div "12 | KIT DE ASEO [PERSON_NAME]" at bounding box center [300, 174] width 223 height 18
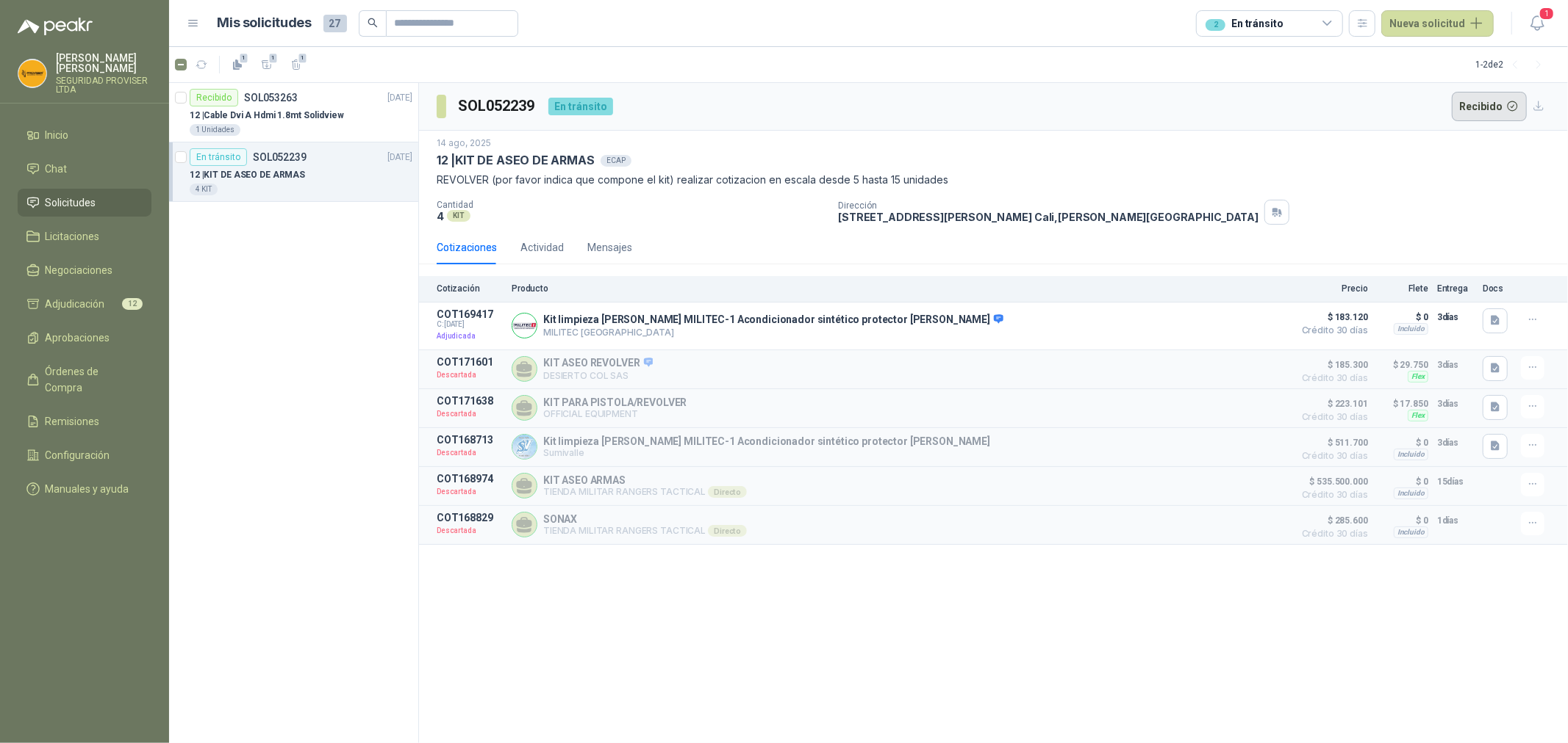
click at [1481, 107] on button "Recibido" at bounding box center [1489, 107] width 76 height 29
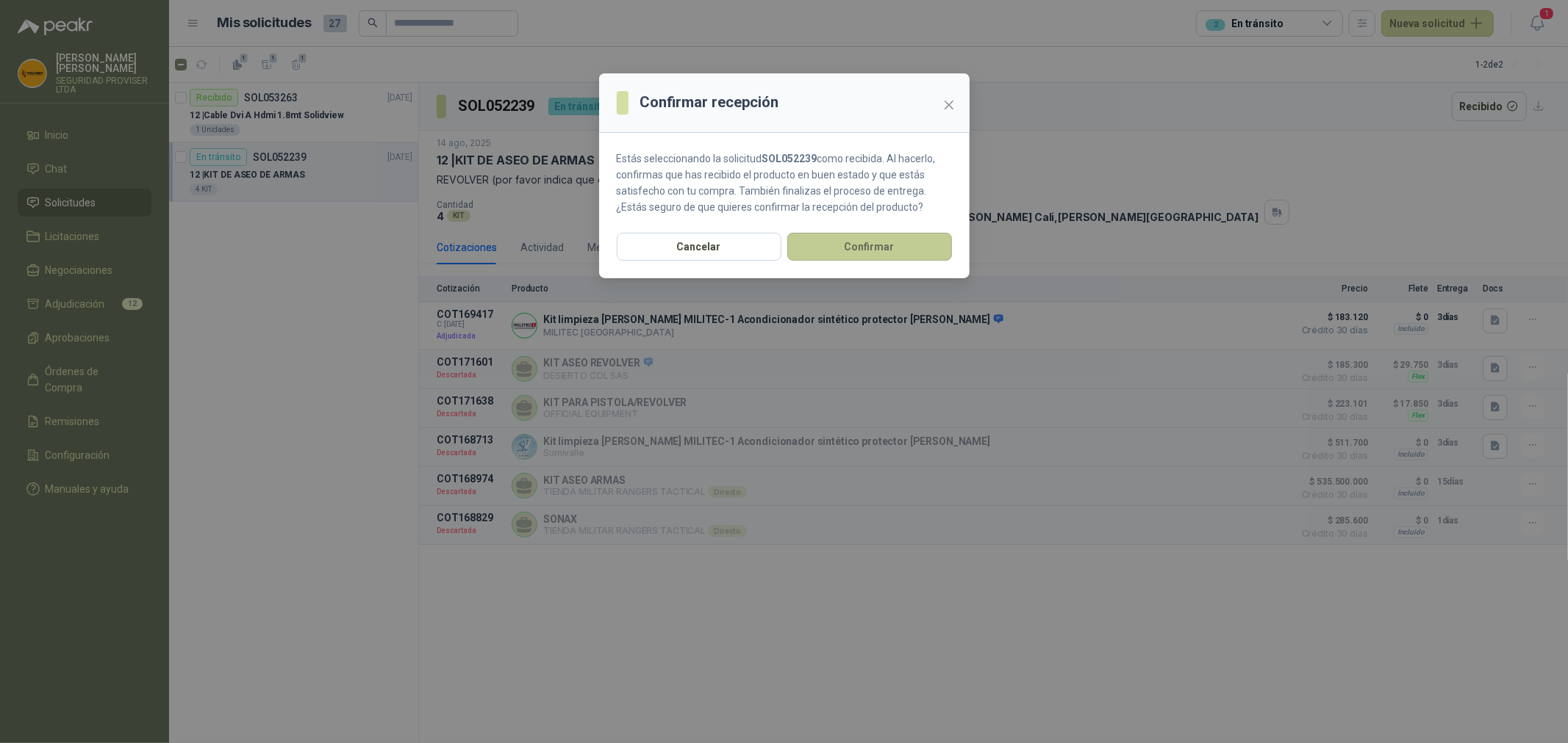
click at [885, 239] on button "Confirmar" at bounding box center [870, 247] width 165 height 27
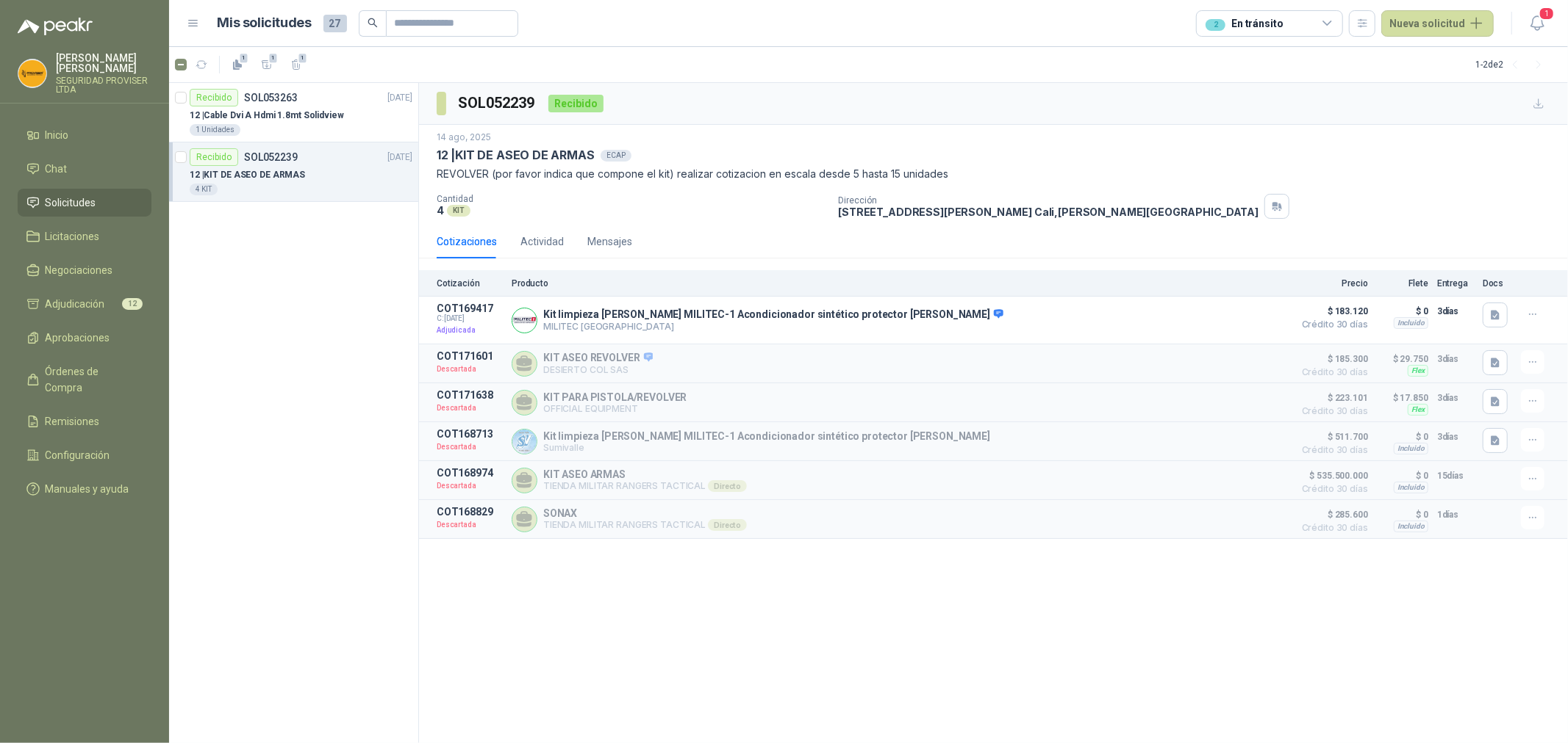
click at [1328, 22] on icon at bounding box center [1327, 24] width 8 height 4
click at [1296, 163] on button "1 Por enviar" at bounding box center [1274, 163] width 133 height 24
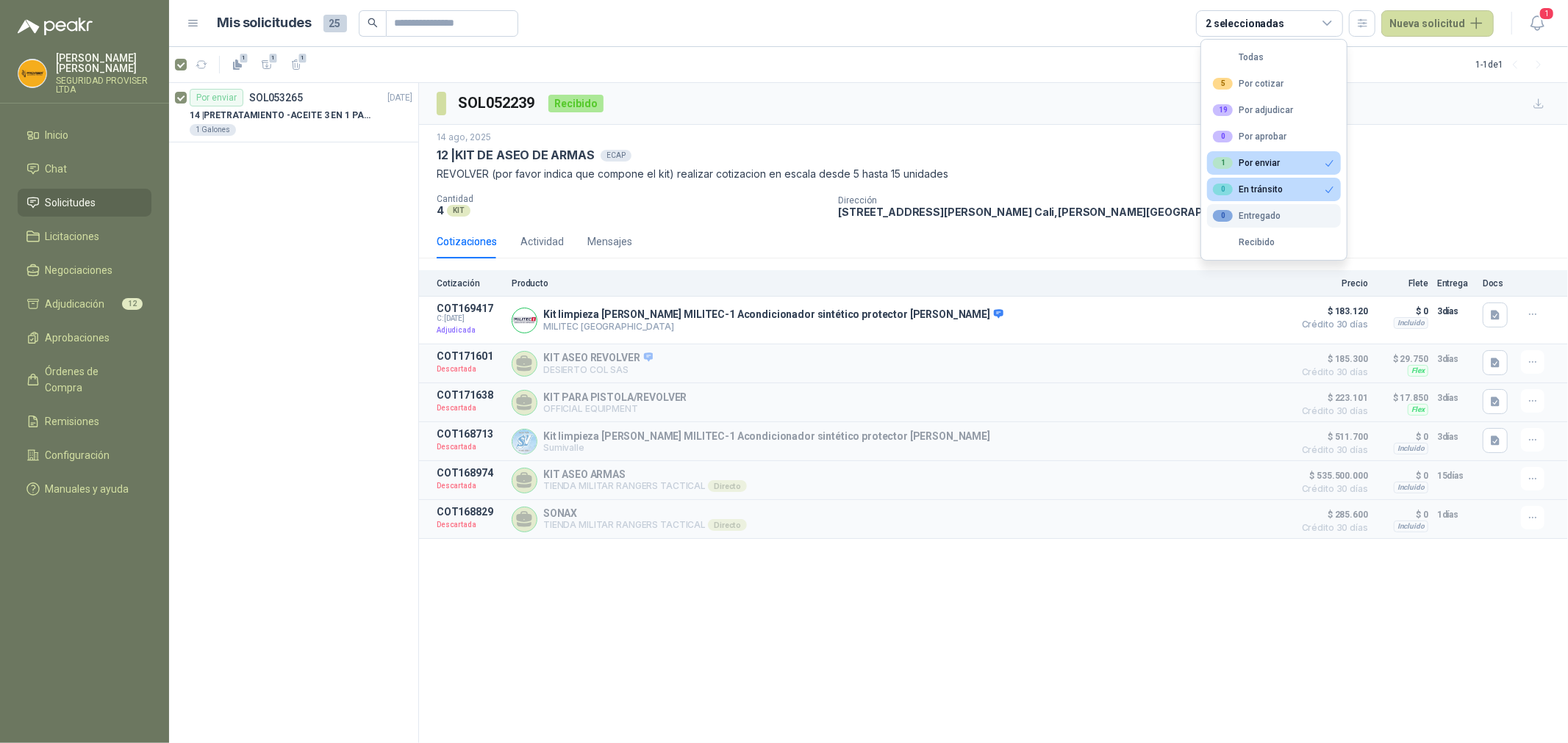
click at [1282, 219] on button "0 Entregado" at bounding box center [1274, 216] width 133 height 24
click at [1306, 152] on button "1 Por enviar" at bounding box center [1274, 163] width 133 height 24
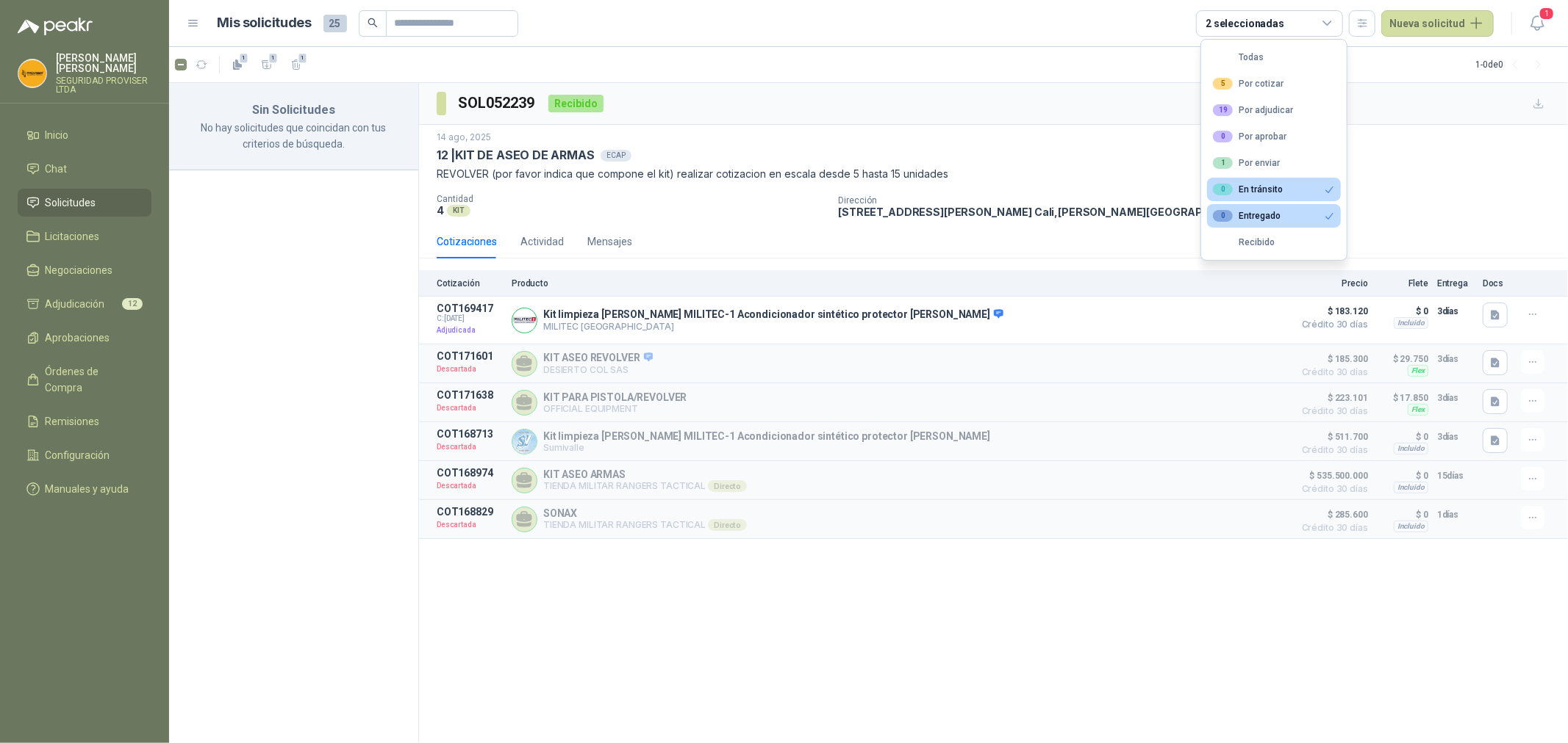
click at [1289, 184] on button "0 En tránsito" at bounding box center [1274, 189] width 133 height 24
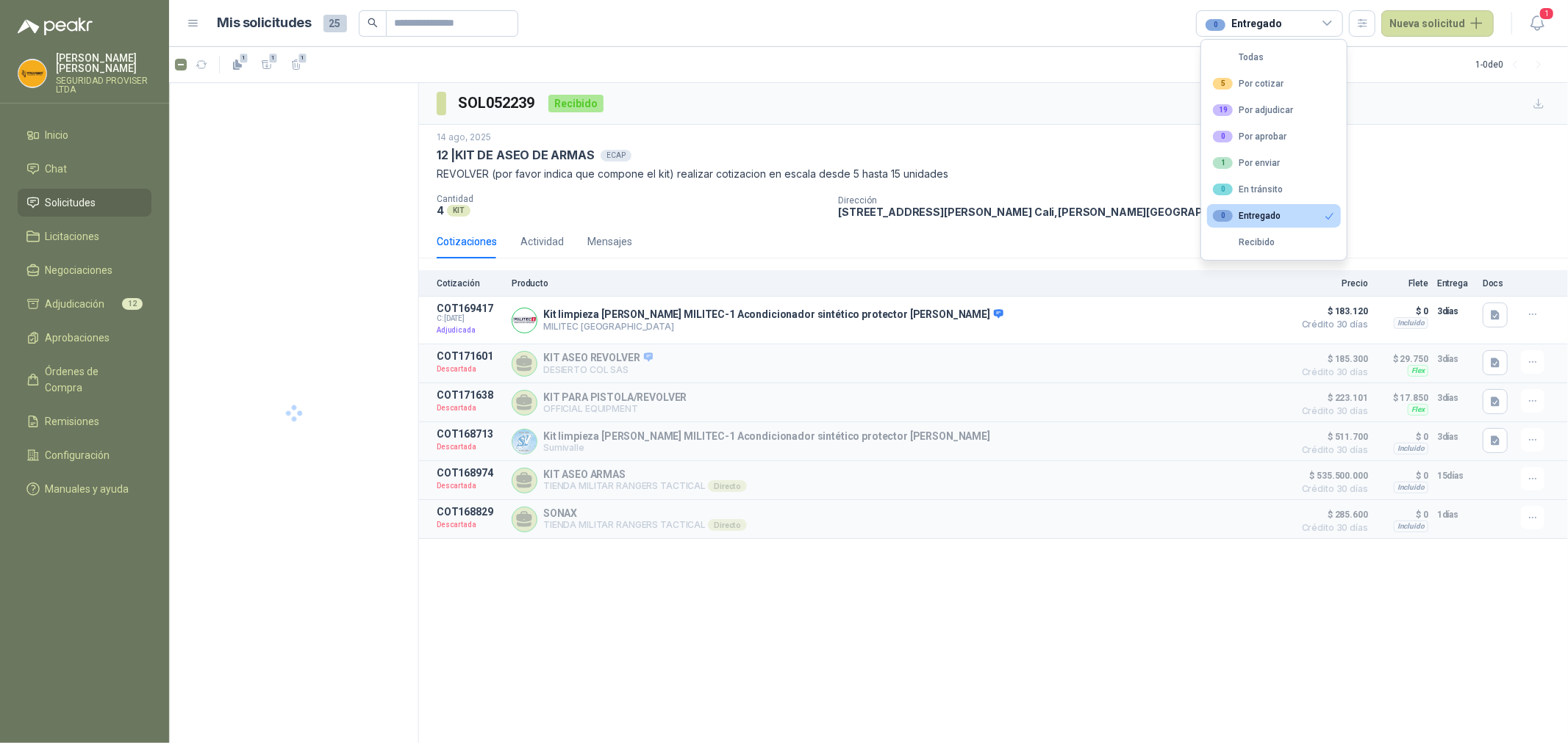
click at [1289, 213] on button "0 Entregado" at bounding box center [1274, 216] width 133 height 24
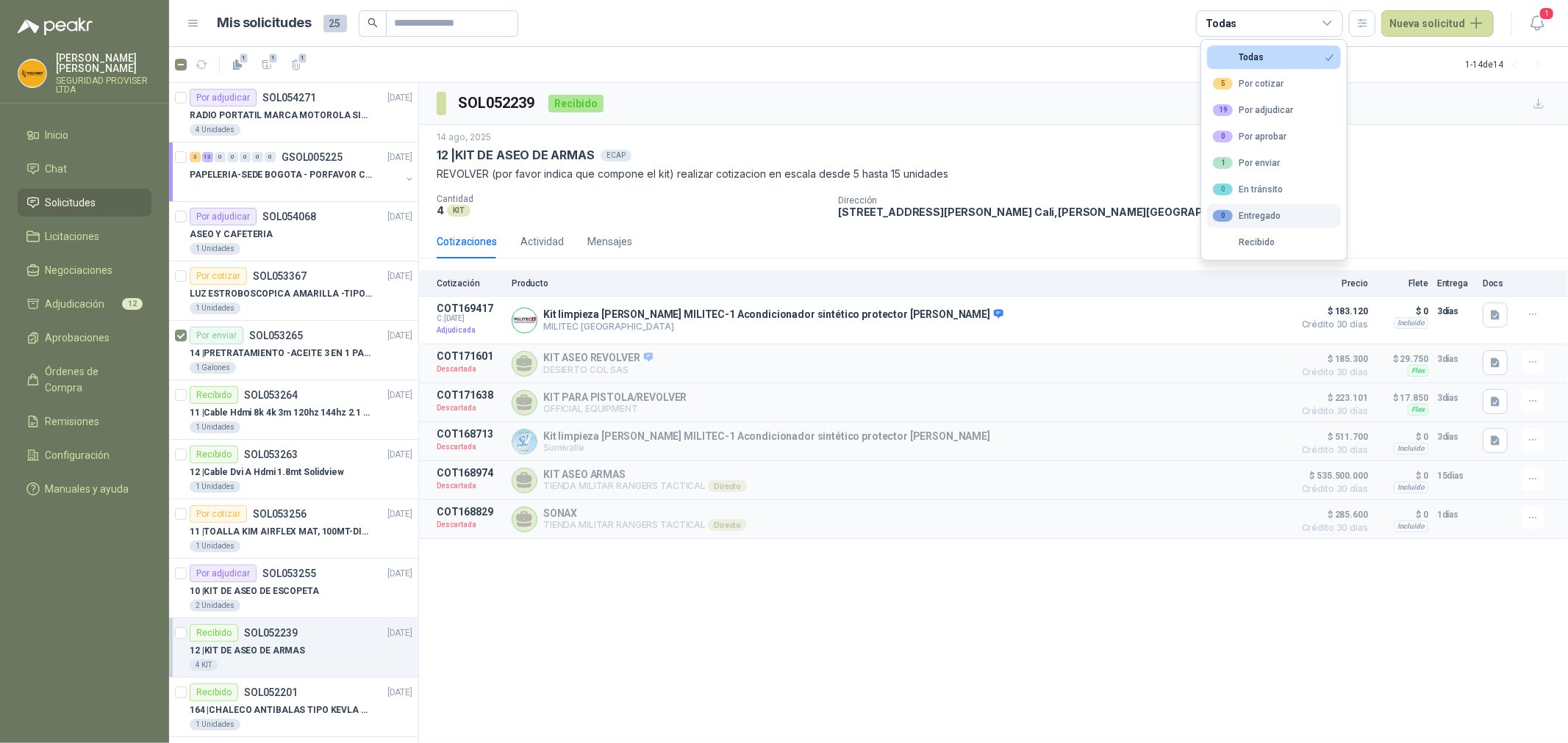
click at [1281, 214] on button "0 Entregado" at bounding box center [1274, 216] width 133 height 24
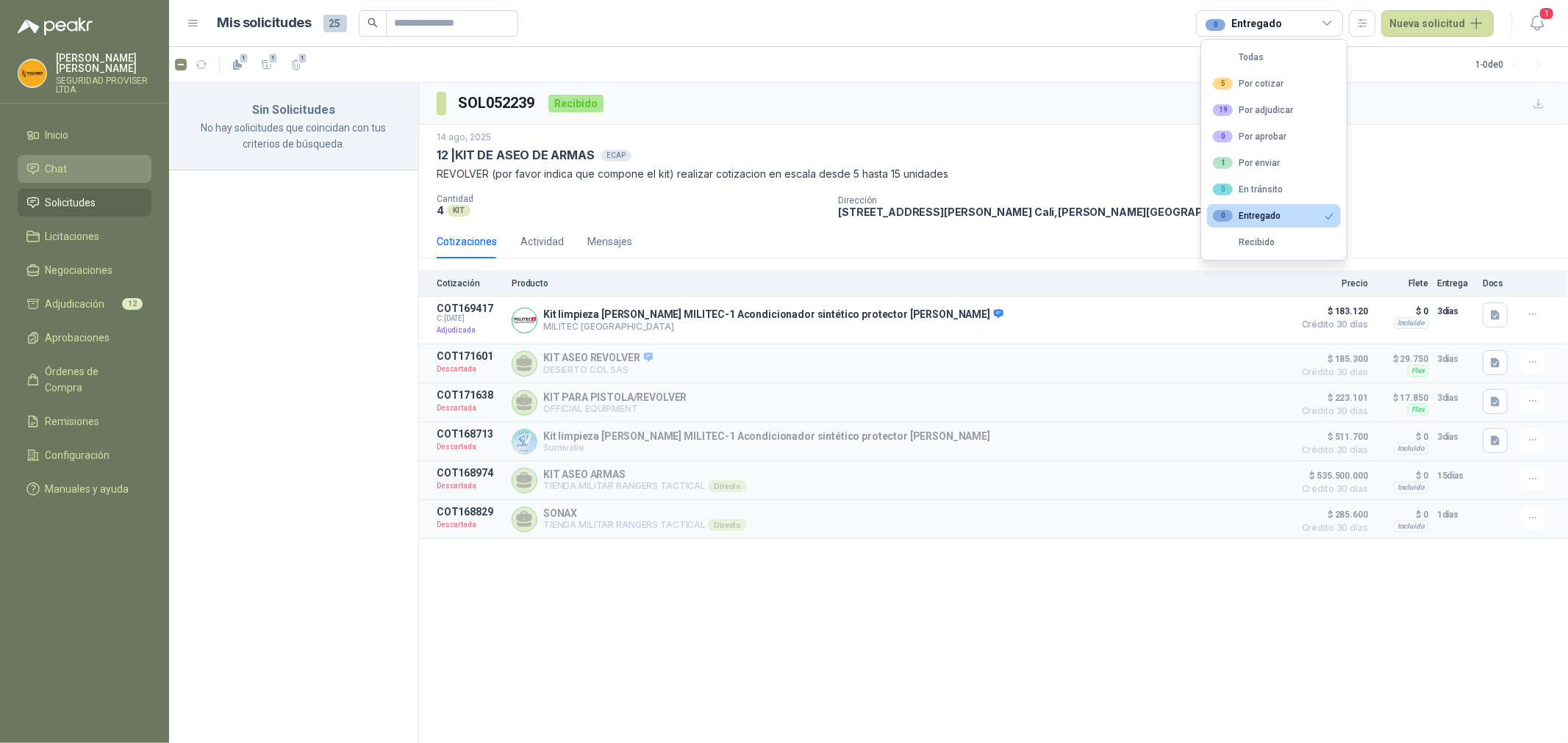
click at [85, 177] on link "Chat" at bounding box center [84, 169] width 133 height 27
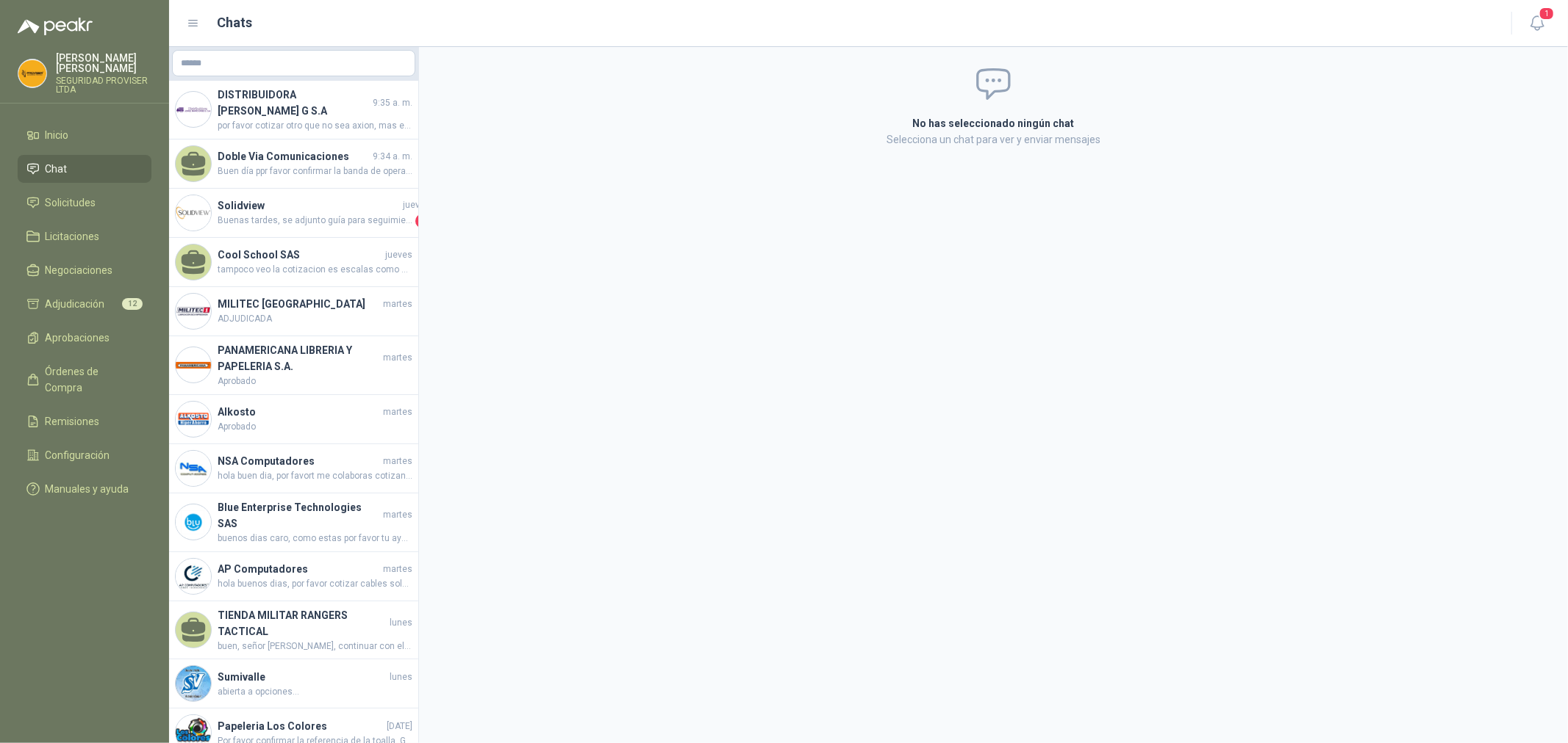
click at [85, 150] on ul "Inicio Chat Solicitudes Licitaciones Negociaciones Adjudicación 12 Aprobaciones…" at bounding box center [84, 316] width 169 height 388
click at [82, 137] on li "Inicio" at bounding box center [84, 135] width 116 height 16
